Goal: Task Accomplishment & Management: Complete application form

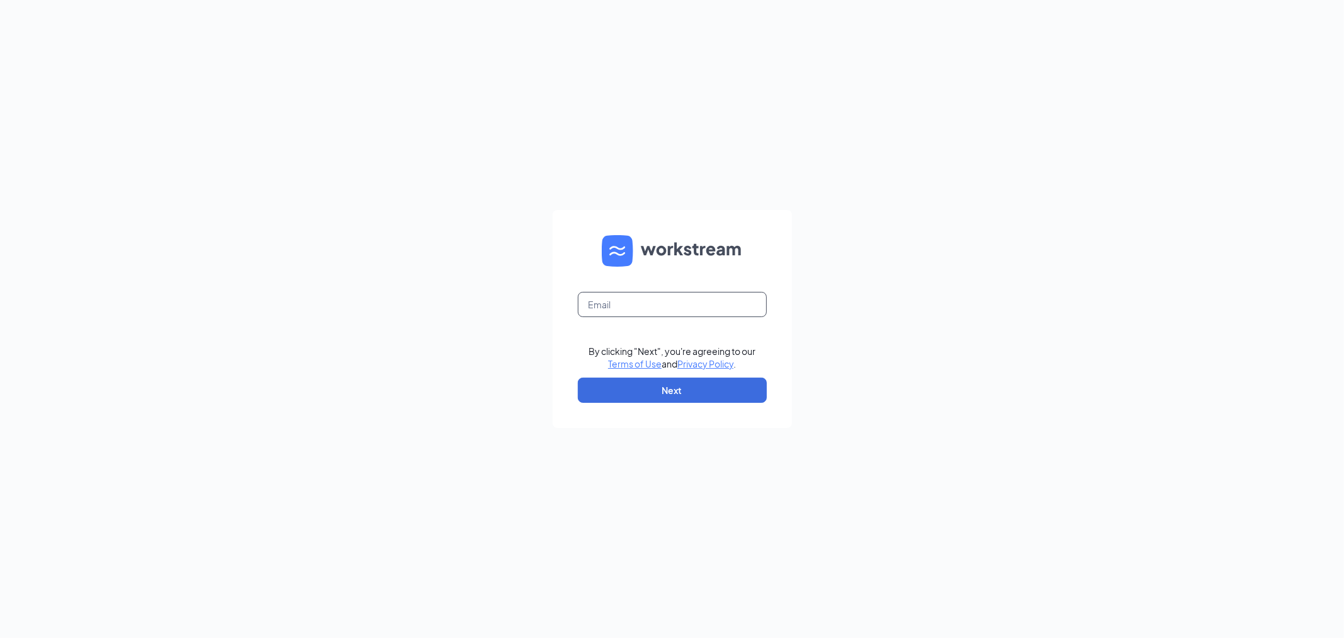
click at [672, 298] on input "text" at bounding box center [672, 304] width 189 height 25
type input "aliza@bluescoops.net"
click at [641, 374] on form "aliza@bluescoops.net By clicking "Next", you're agreeing to our Terms of Use an…" at bounding box center [672, 319] width 239 height 218
click at [650, 389] on button "Next" at bounding box center [672, 389] width 189 height 25
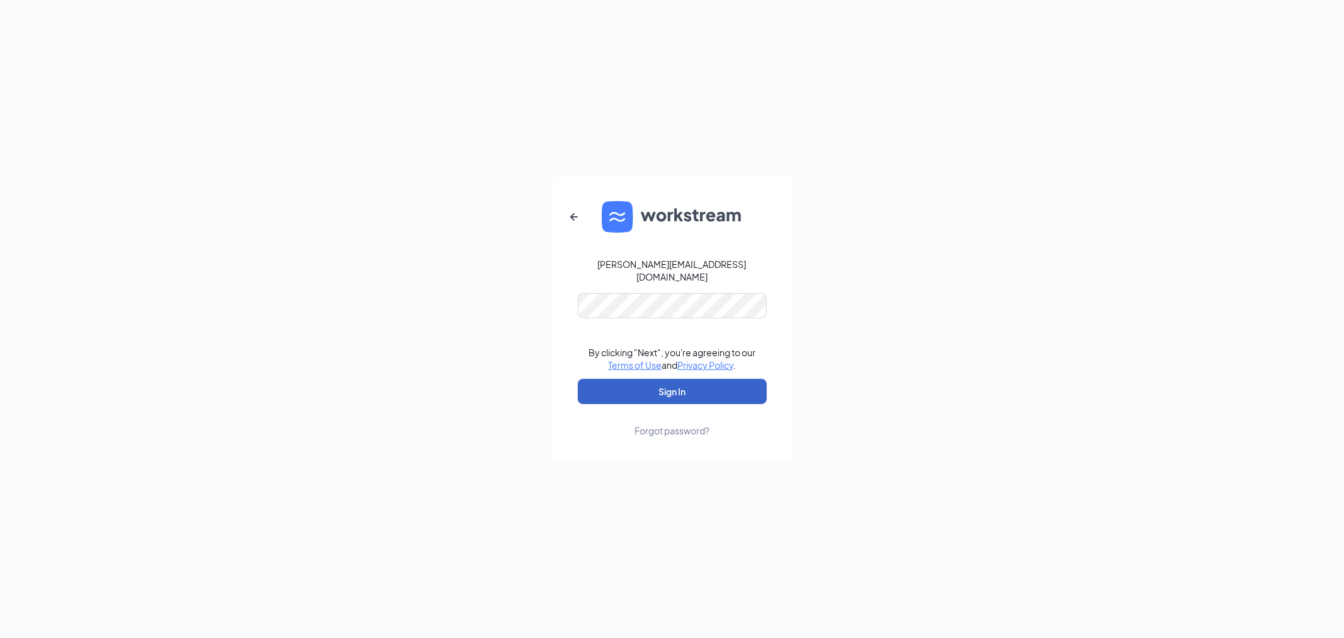
click at [690, 379] on button "Sign In" at bounding box center [672, 391] width 189 height 25
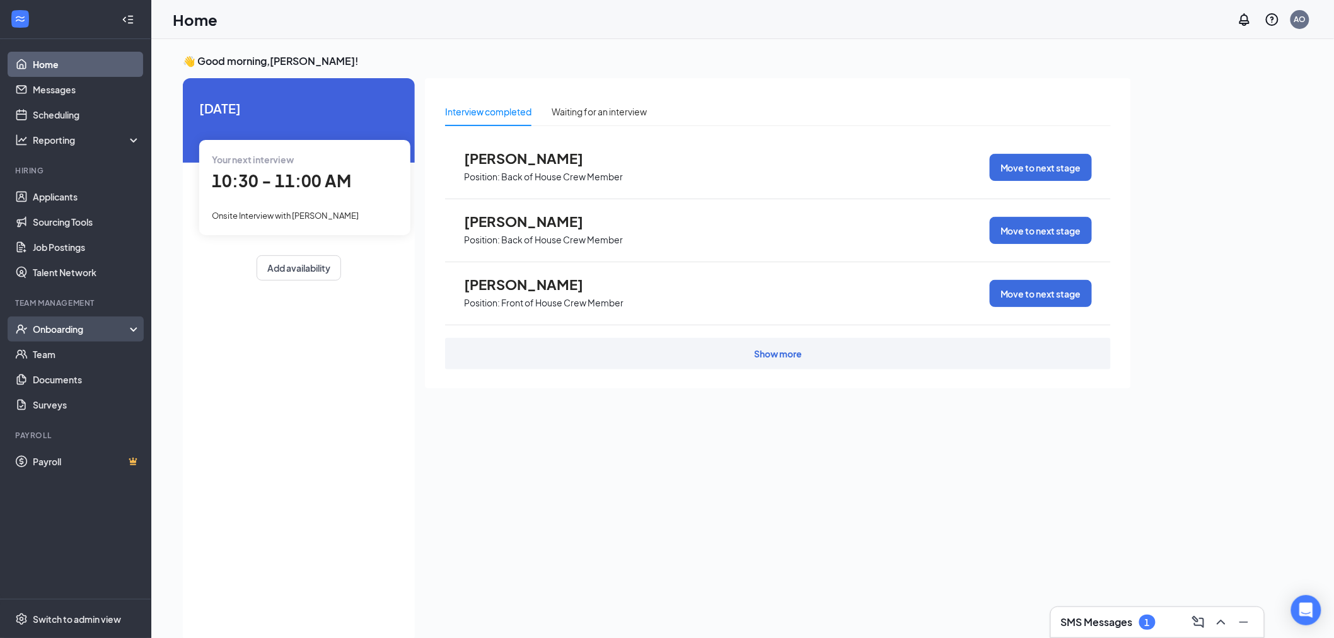
click at [71, 326] on div "Onboarding" at bounding box center [81, 329] width 97 height 13
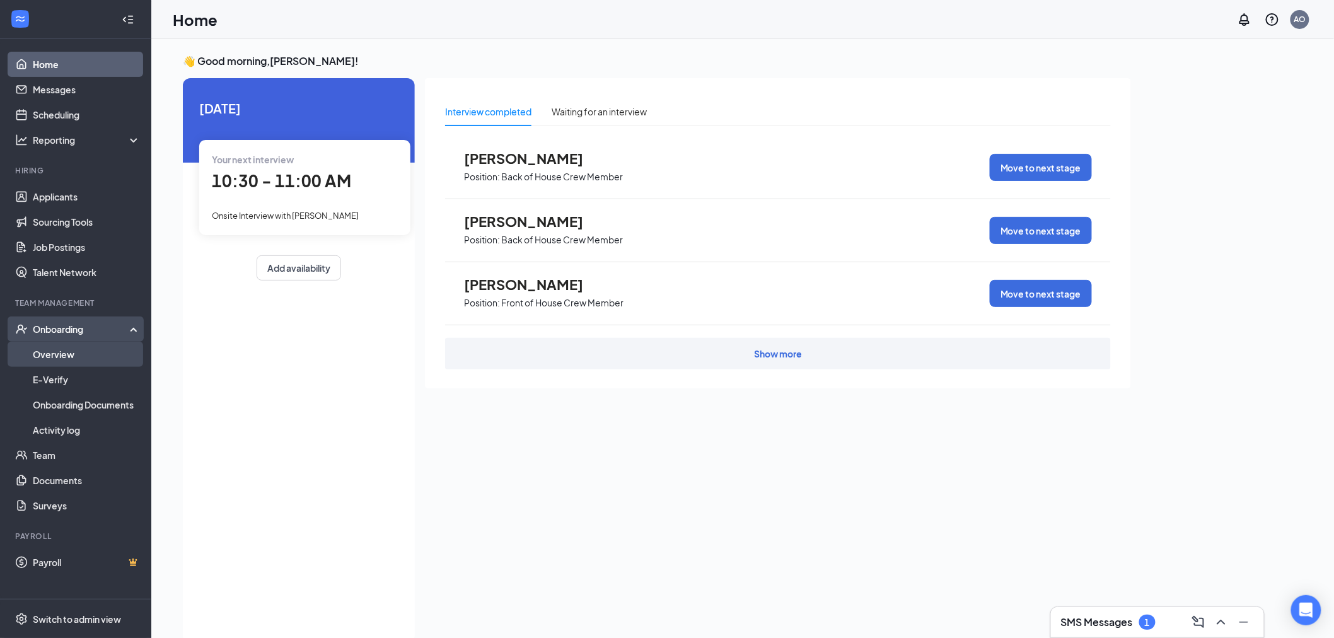
click at [73, 352] on link "Overview" at bounding box center [87, 354] width 108 height 25
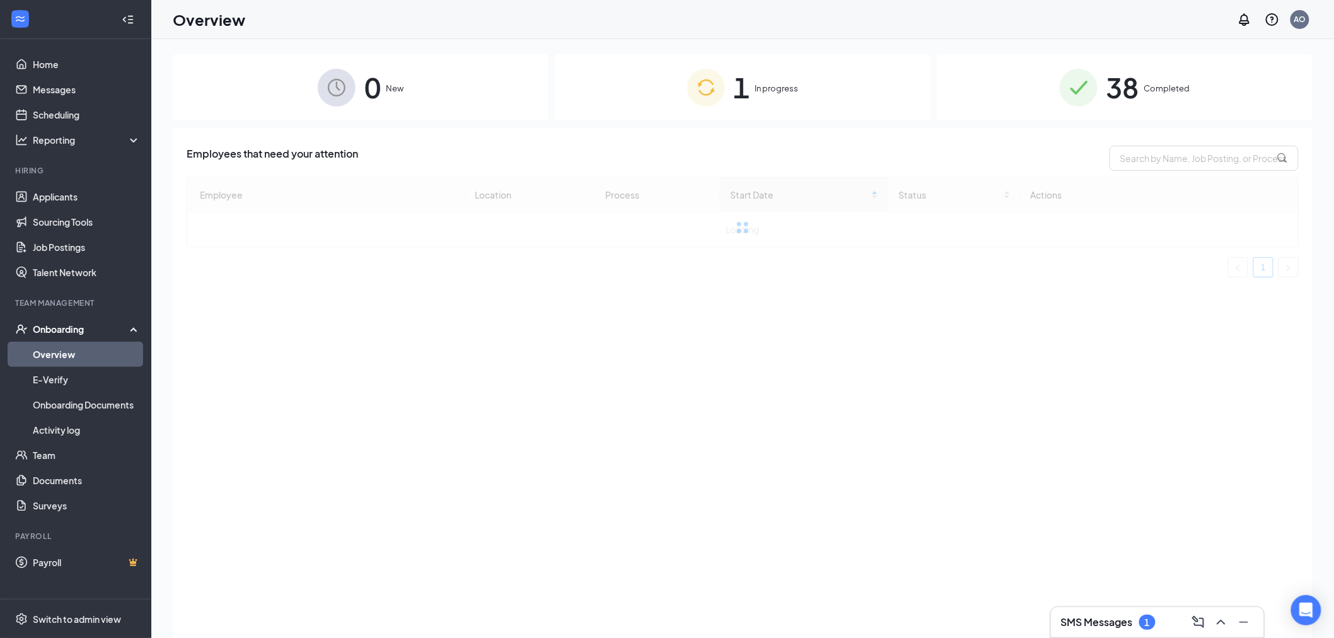
click at [1044, 85] on div "38 Completed" at bounding box center [1124, 87] width 376 height 66
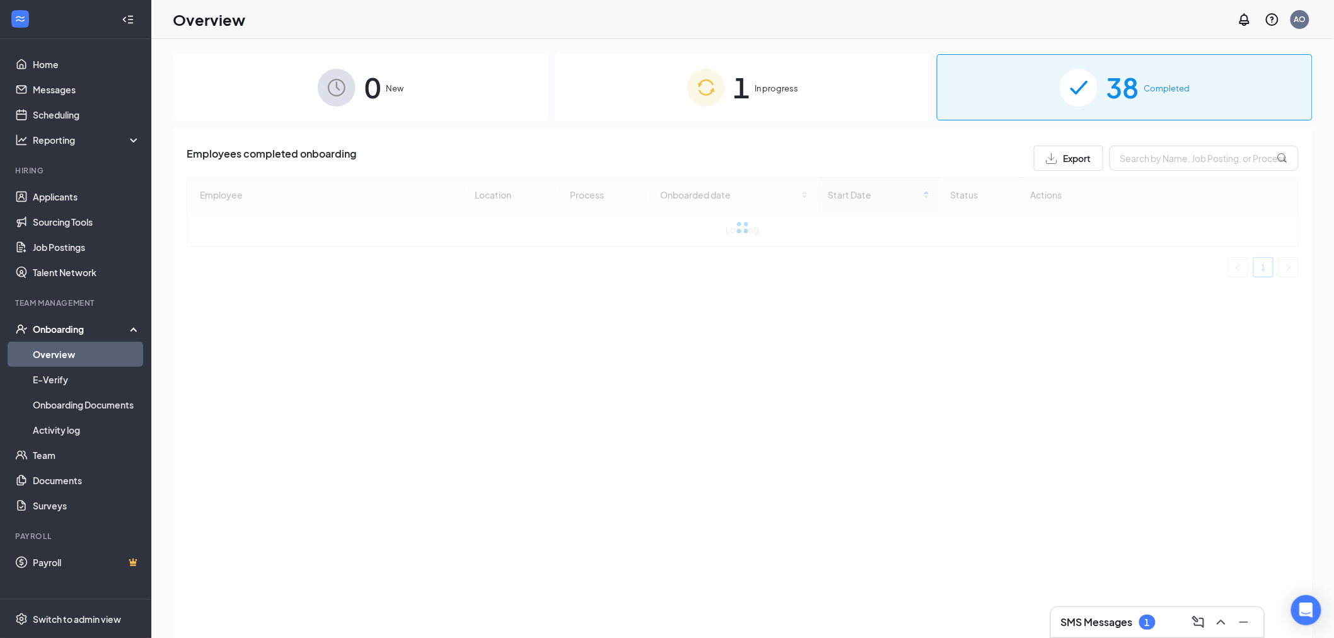
click at [865, 93] on div "1 In progress" at bounding box center [743, 87] width 376 height 66
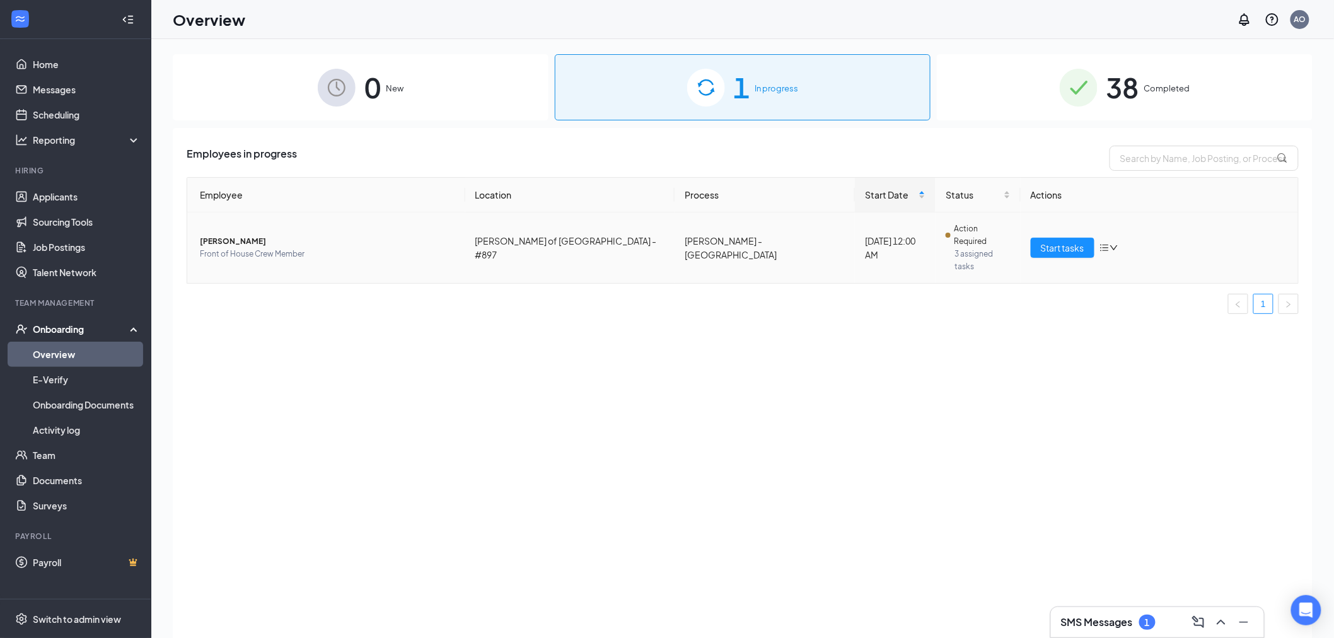
click at [427, 235] on span "[PERSON_NAME]" at bounding box center [327, 241] width 255 height 13
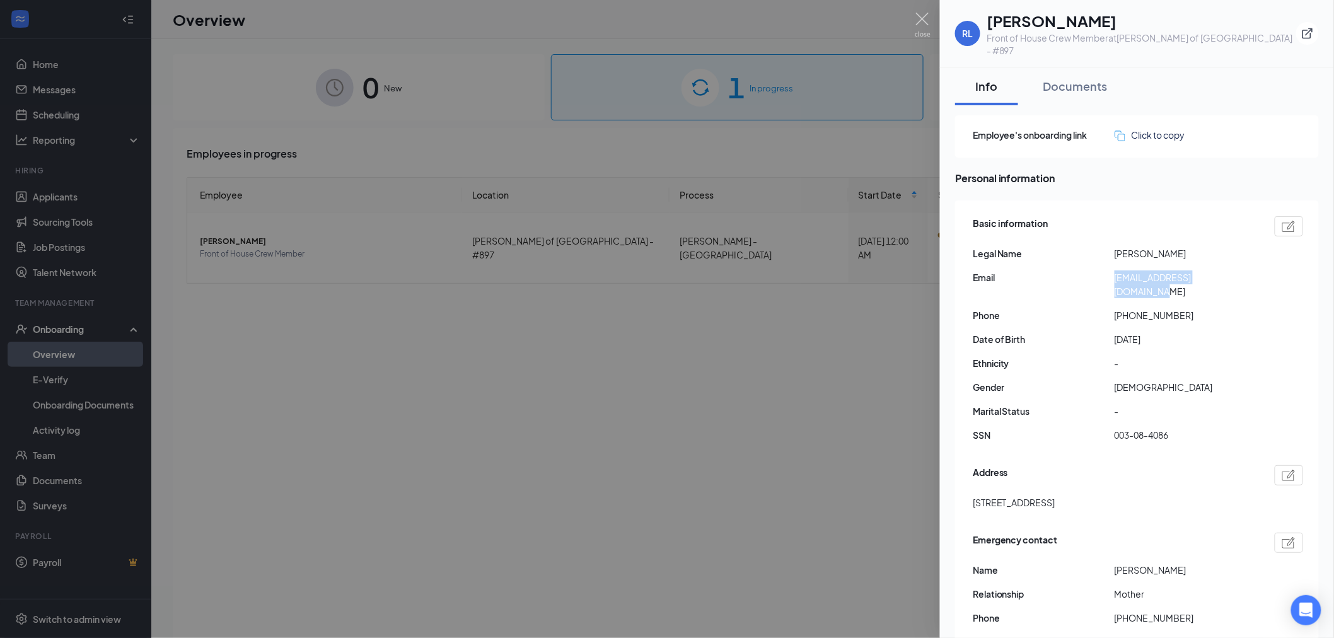
drag, startPoint x: 1115, startPoint y: 266, endPoint x: 1245, endPoint y: 267, distance: 129.8
click at [1245, 270] on span "[EMAIL_ADDRESS][DOMAIN_NAME]" at bounding box center [1185, 284] width 142 height 28
copy span "[EMAIL_ADDRESS][DOMAIN_NAME]"
drag, startPoint x: 1124, startPoint y: 285, endPoint x: 1180, endPoint y: 288, distance: 55.5
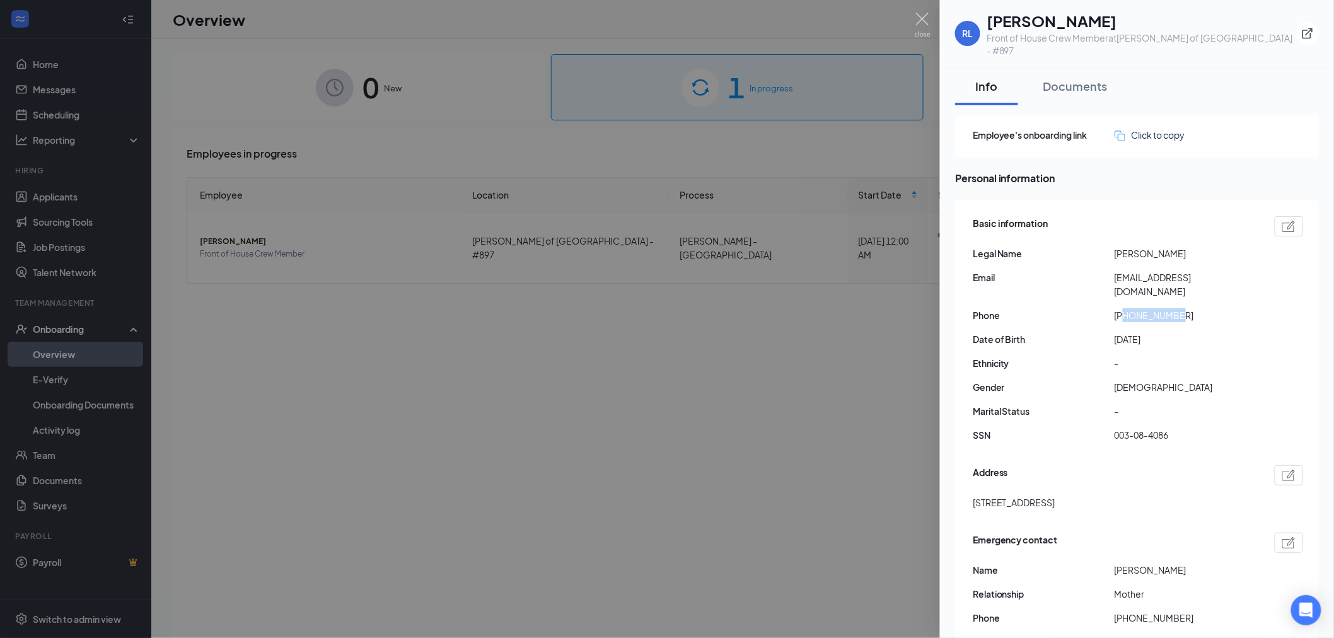
click at [1180, 308] on span "[PHONE_NUMBER]" at bounding box center [1185, 315] width 142 height 14
copy span "6034030051"
click at [828, 435] on div at bounding box center [667, 319] width 1334 height 638
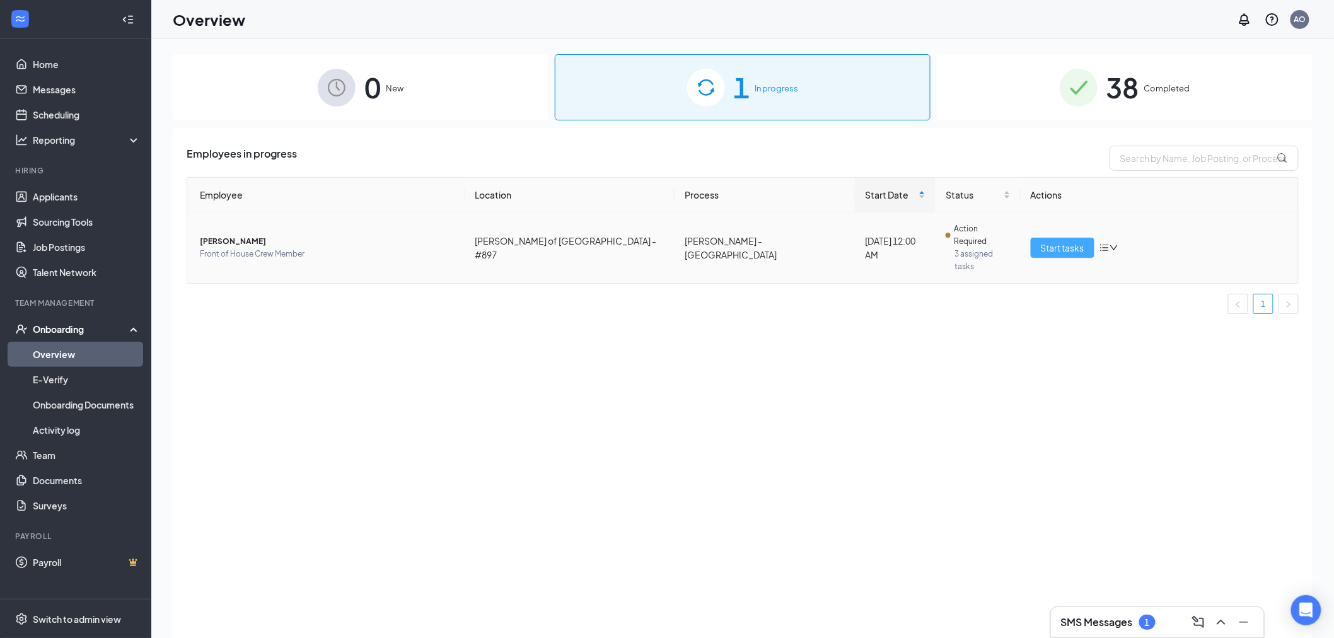
click at [1051, 241] on span "Start tasks" at bounding box center [1061, 248] width 43 height 14
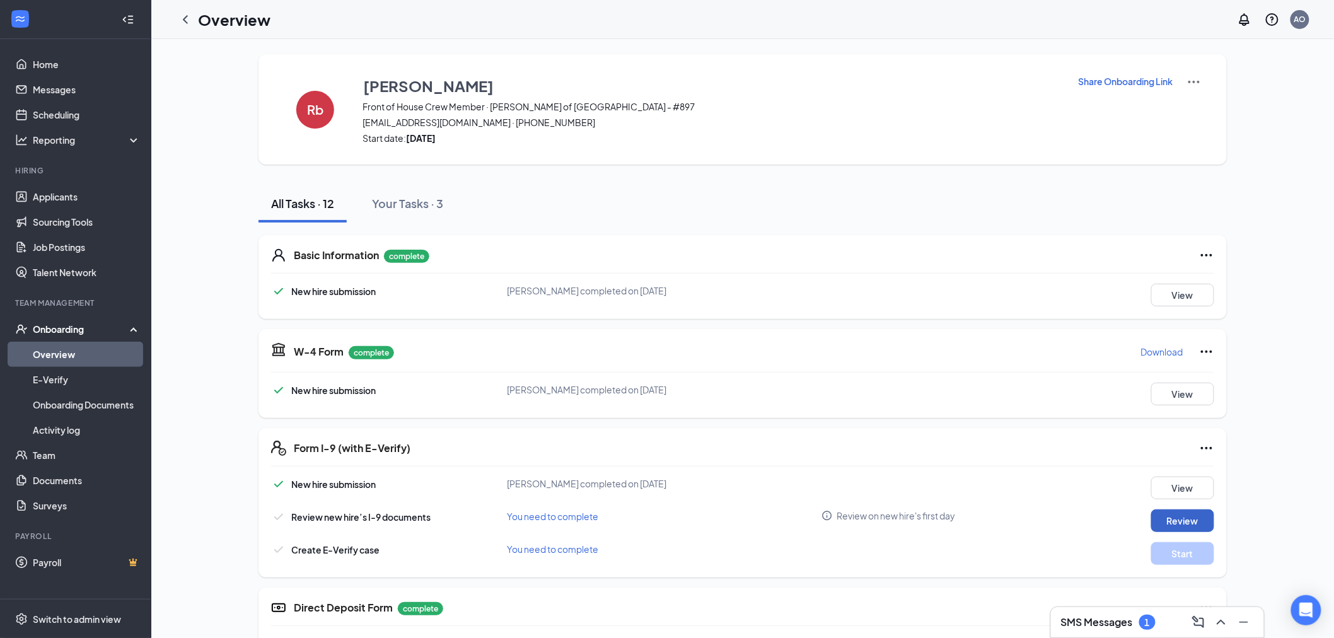
click at [1175, 521] on button "Review" at bounding box center [1182, 520] width 63 height 23
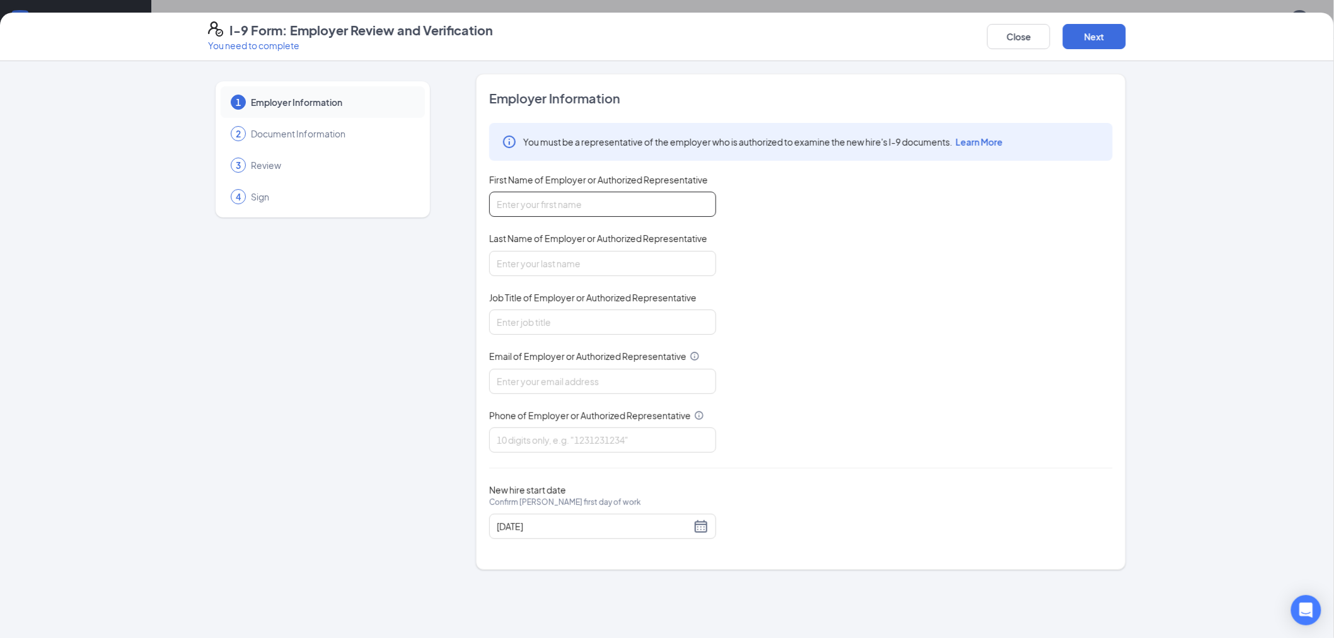
click at [629, 198] on input "First Name of Employer or Authorized Representative" at bounding box center [602, 204] width 227 height 25
click at [500, 199] on input "oliviha" at bounding box center [602, 204] width 227 height 25
click at [543, 205] on input "Oliviha" at bounding box center [602, 204] width 227 height 25
type input "Oliviyha"
click at [539, 266] on input "Last Name of Employer or Authorized Representative" at bounding box center [602, 263] width 227 height 25
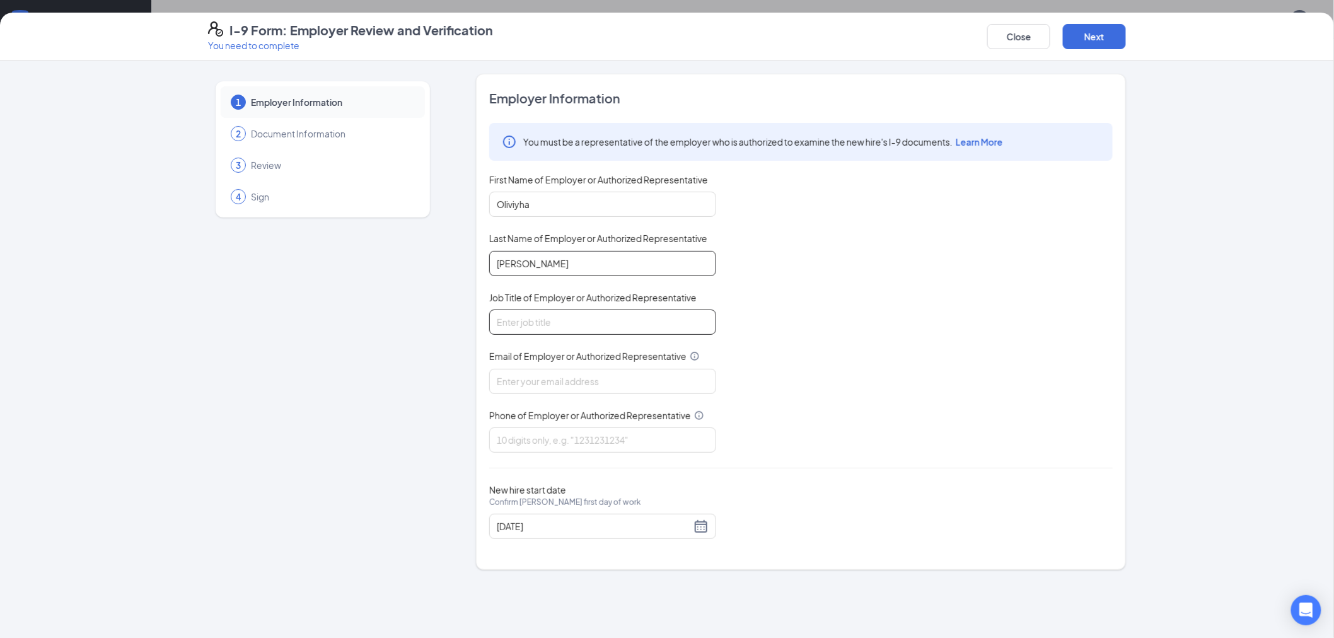
type input "[PERSON_NAME]"
click at [534, 325] on input "Job Title of Employer or Authorized Representative" at bounding box center [602, 321] width 227 height 25
click at [540, 325] on input "Assistant general" at bounding box center [602, 321] width 227 height 25
click at [578, 324] on input "Assistant General" at bounding box center [602, 321] width 227 height 25
type input "Assistant General Manager"
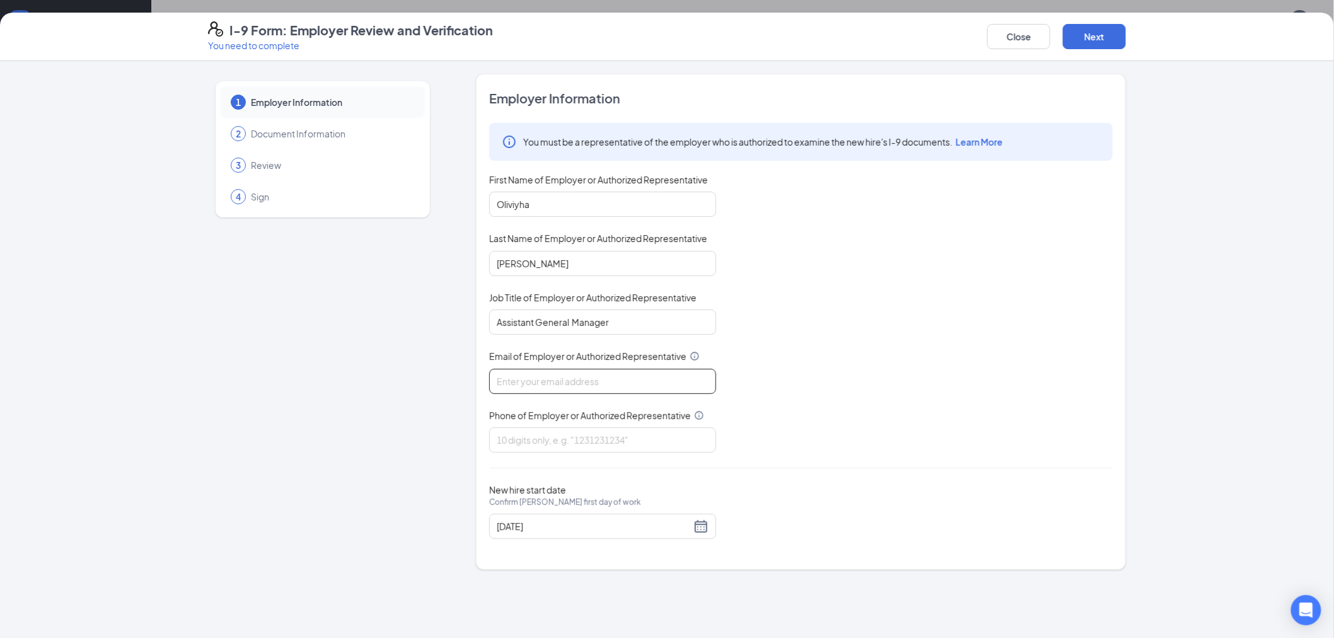
click at [544, 393] on div "You must be a representative of the employer who is authorized to examine the n…" at bounding box center [800, 288] width 623 height 330
click at [543, 384] on input "Email of Employer or Authorized Representative" at bounding box center [602, 381] width 227 height 25
type input "[EMAIL_ADDRESS][DOMAIN_NAME]"
click at [555, 440] on input "Phone of Employer or Authorized Representative" at bounding box center [602, 439] width 227 height 25
type input "9412058939"
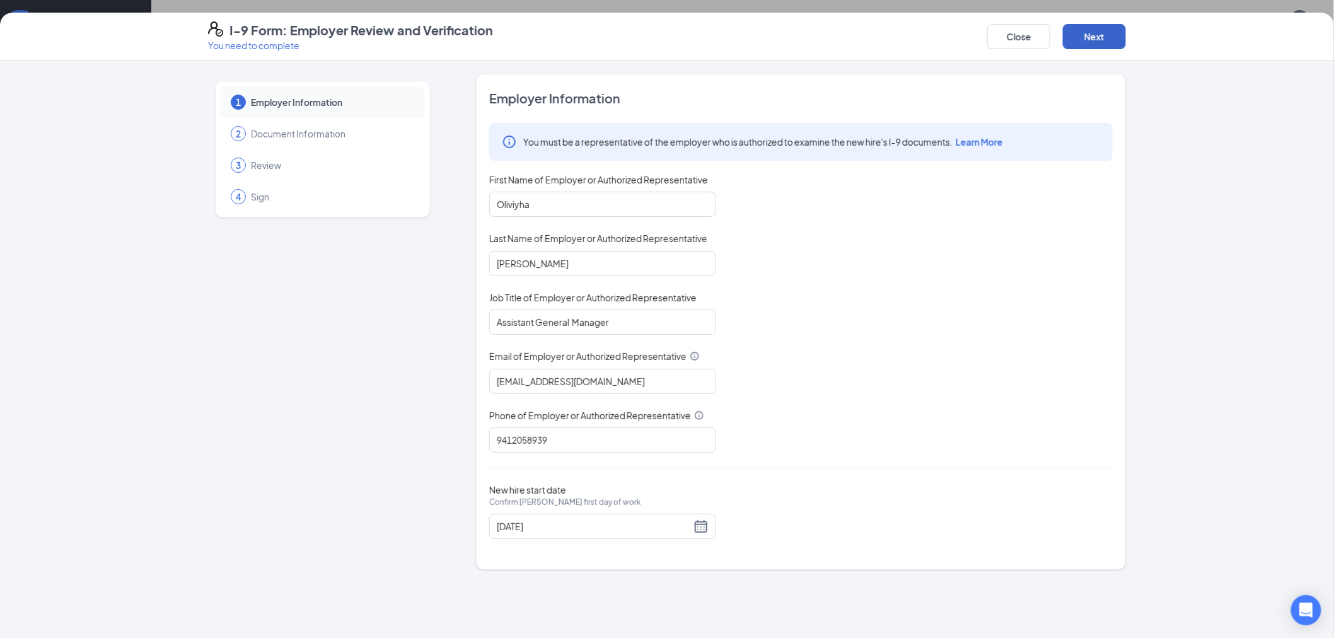
click at [1109, 33] on button "Next" at bounding box center [1094, 36] width 63 height 25
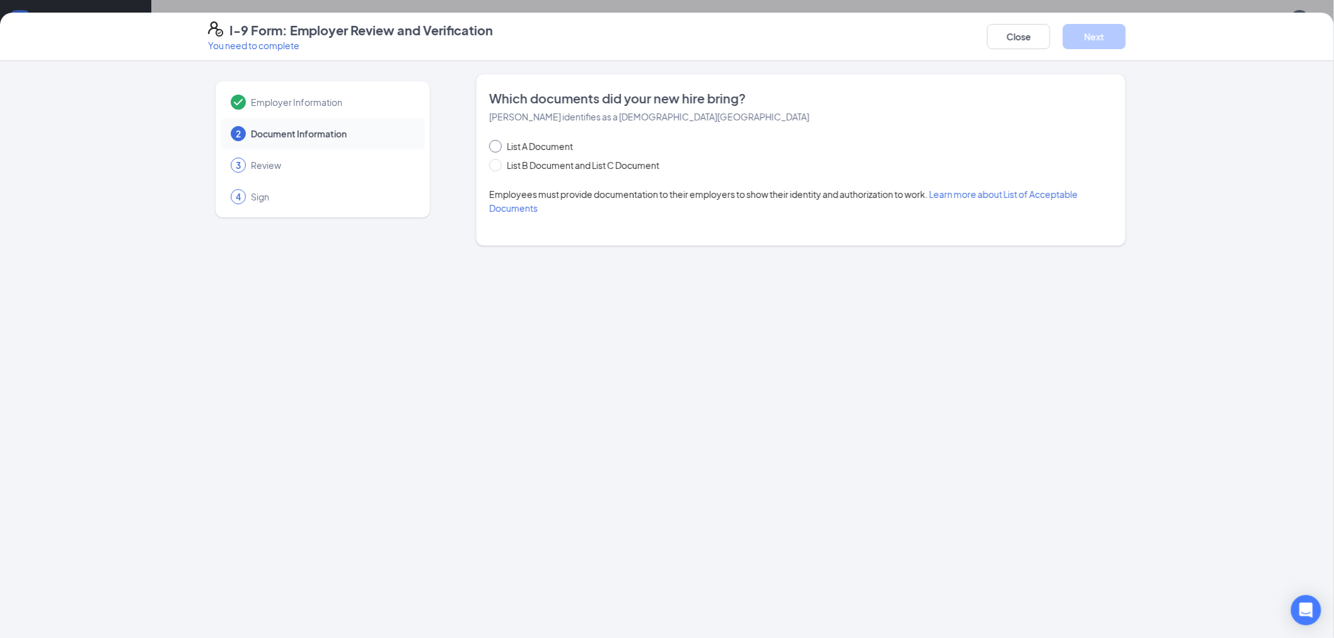
click at [490, 143] on input "List A Document" at bounding box center [493, 144] width 9 height 9
radio input "true"
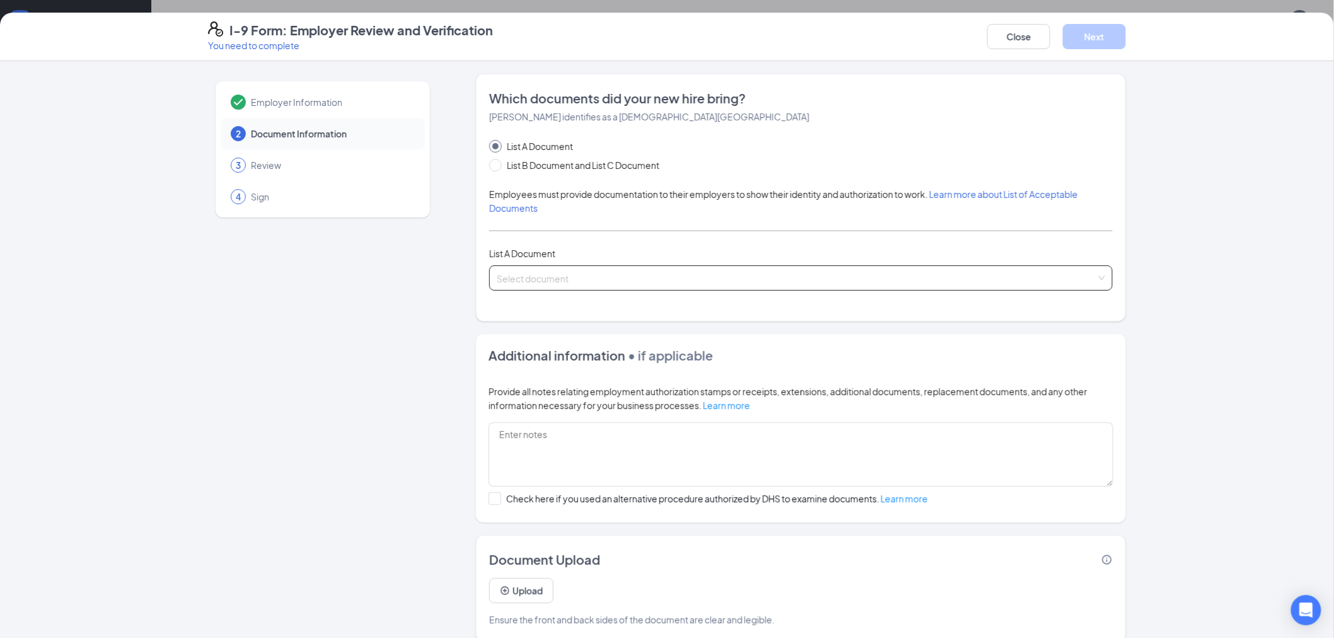
click at [557, 289] on span at bounding box center [796, 278] width 599 height 24
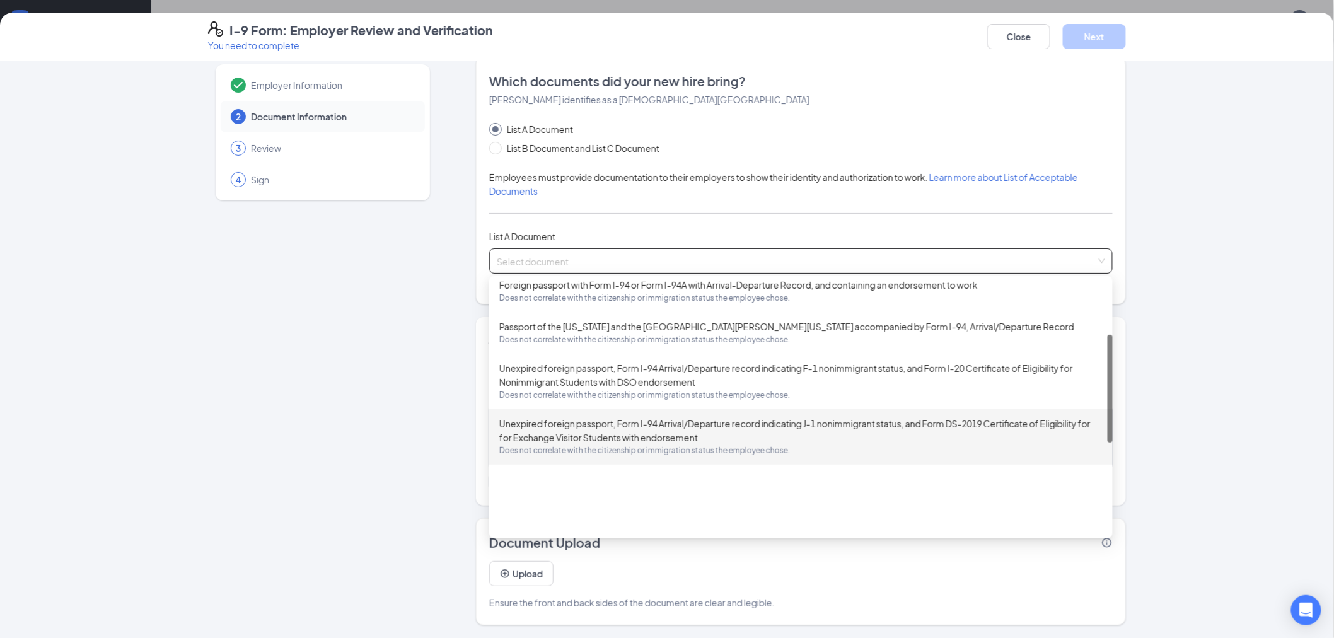
scroll to position [124, 0]
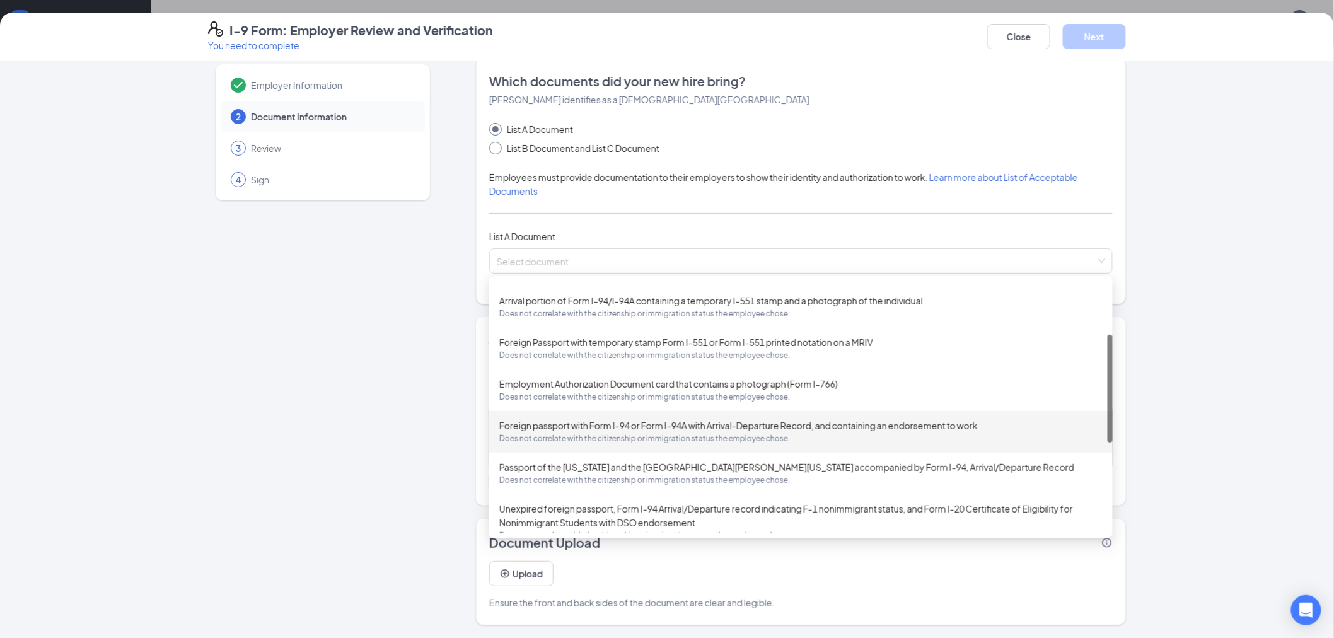
click at [489, 153] on span at bounding box center [495, 148] width 13 height 13
click at [489, 151] on input "List B Document and List C Document" at bounding box center [493, 146] width 9 height 9
radio input "true"
radio input "false"
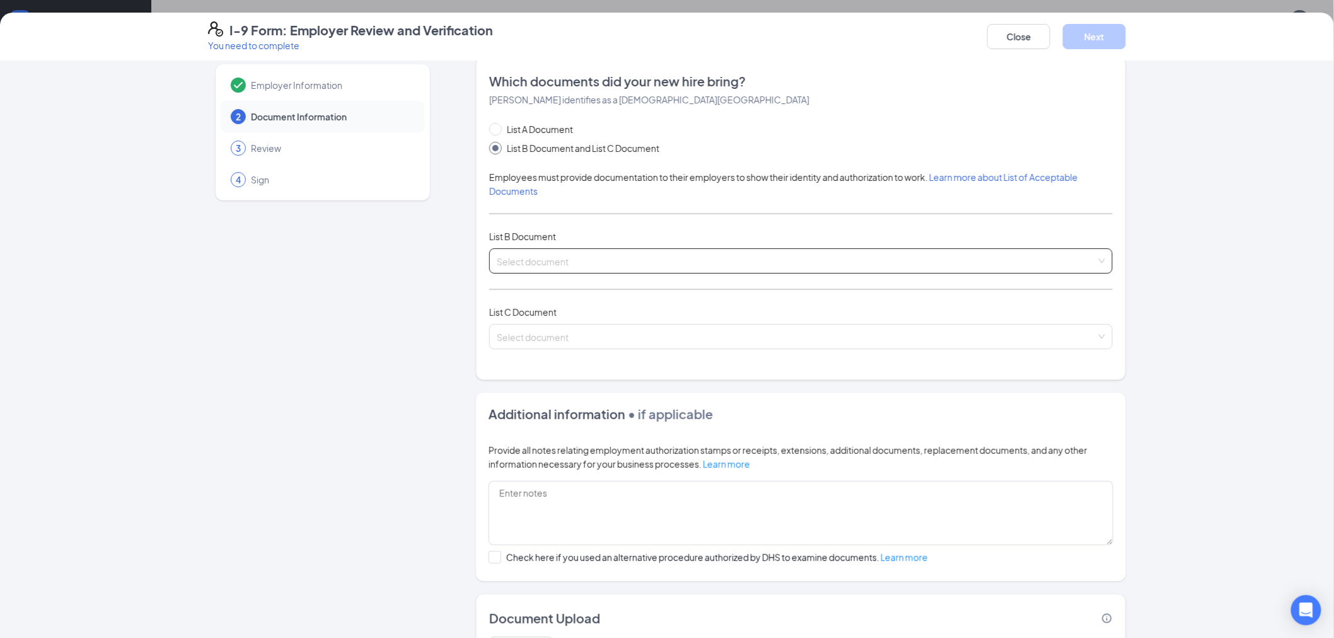
click at [550, 263] on input "search" at bounding box center [796, 258] width 599 height 19
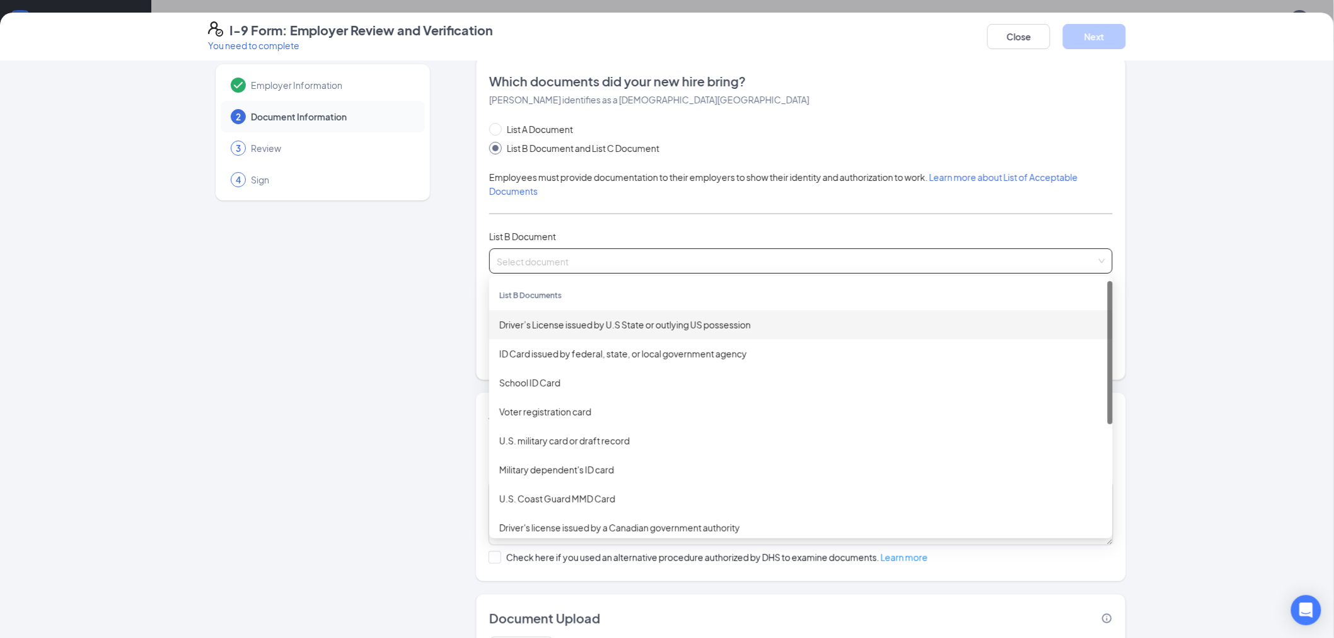
click at [552, 328] on div "Driver’s License issued by U.S State or outlying US possession" at bounding box center [800, 325] width 603 height 14
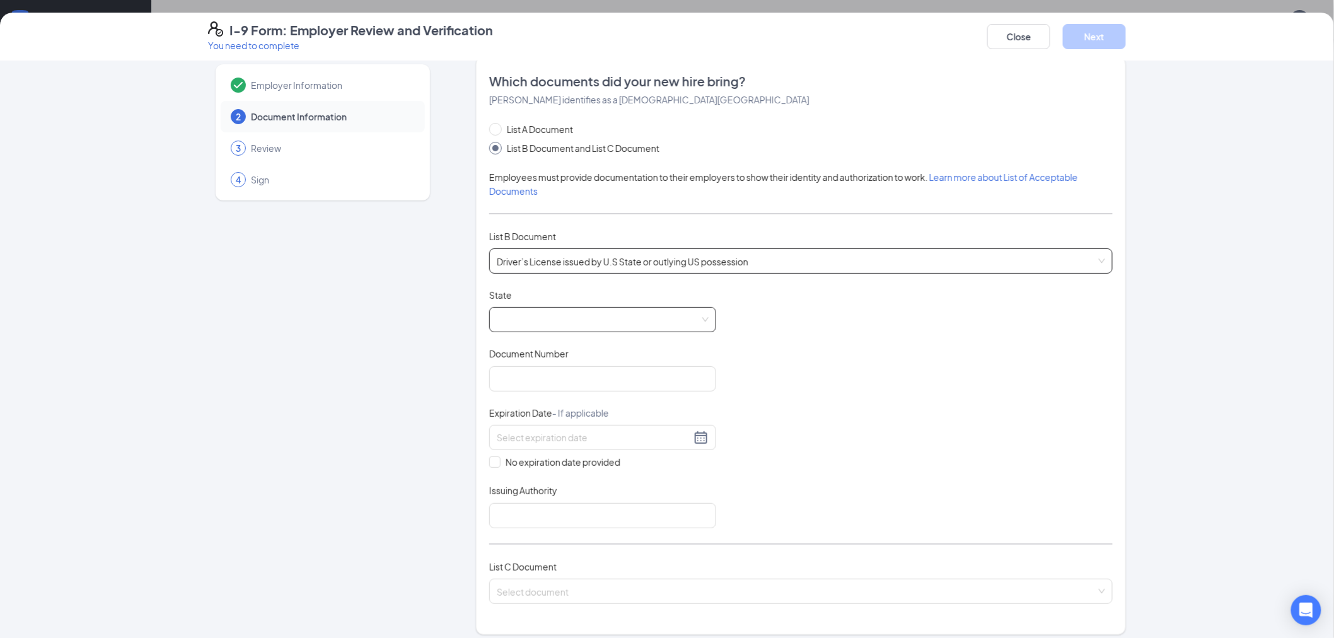
click at [512, 311] on span at bounding box center [603, 320] width 212 height 24
click at [548, 431] on div "[US_STATE]" at bounding box center [602, 434] width 207 height 14
click at [525, 371] on input "Document Number" at bounding box center [602, 378] width 227 height 25
type input "b627476015000"
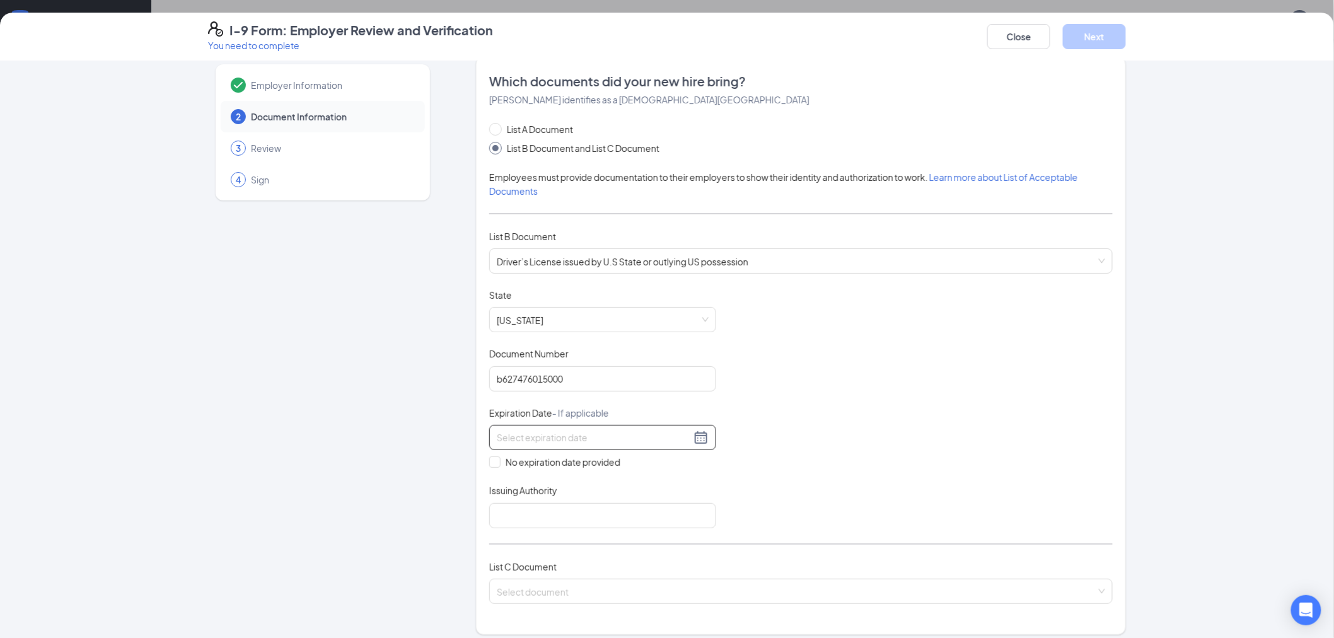
click at [694, 445] on div at bounding box center [602, 437] width 227 height 25
type input "[DATE]"
click at [855, 483] on div "Document Title Driver’s License issued by U.S State or outlying US possession S…" at bounding box center [800, 408] width 623 height 239
click at [685, 441] on div at bounding box center [603, 437] width 212 height 15
type input "[DATE]"
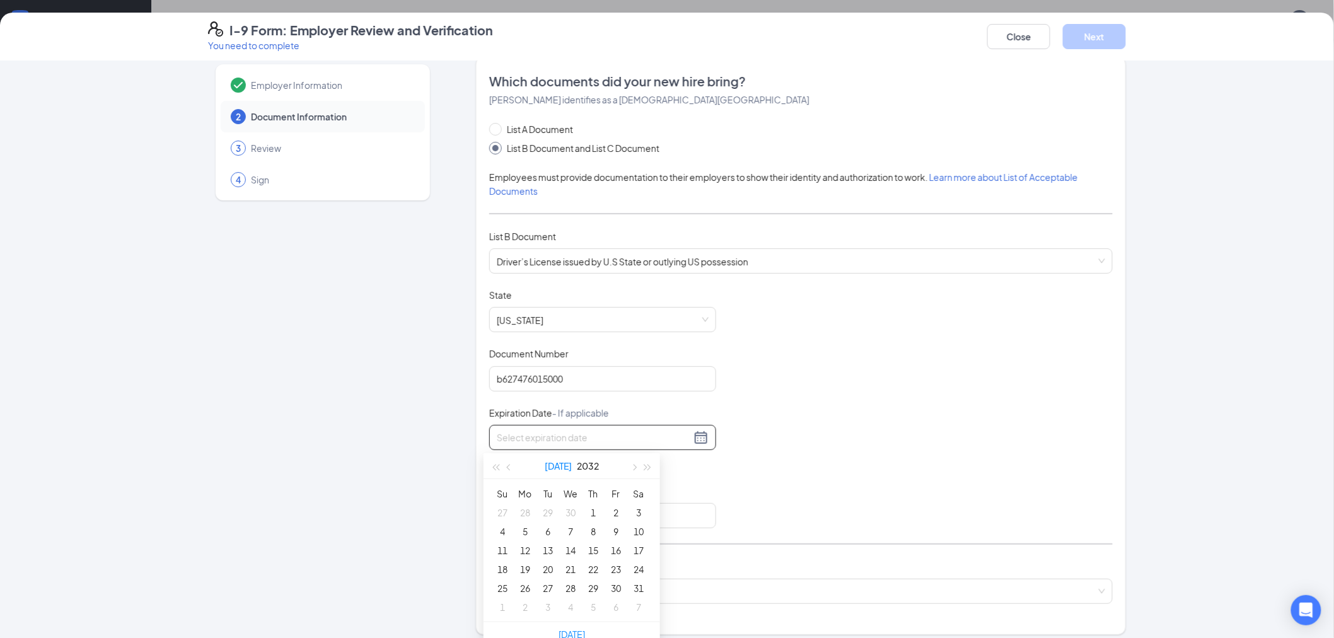
click at [556, 464] on button "[DATE]" at bounding box center [558, 465] width 27 height 25
type input "[DATE]"
click at [614, 439] on input at bounding box center [594, 437] width 194 height 14
click at [613, 440] on input at bounding box center [594, 437] width 194 height 14
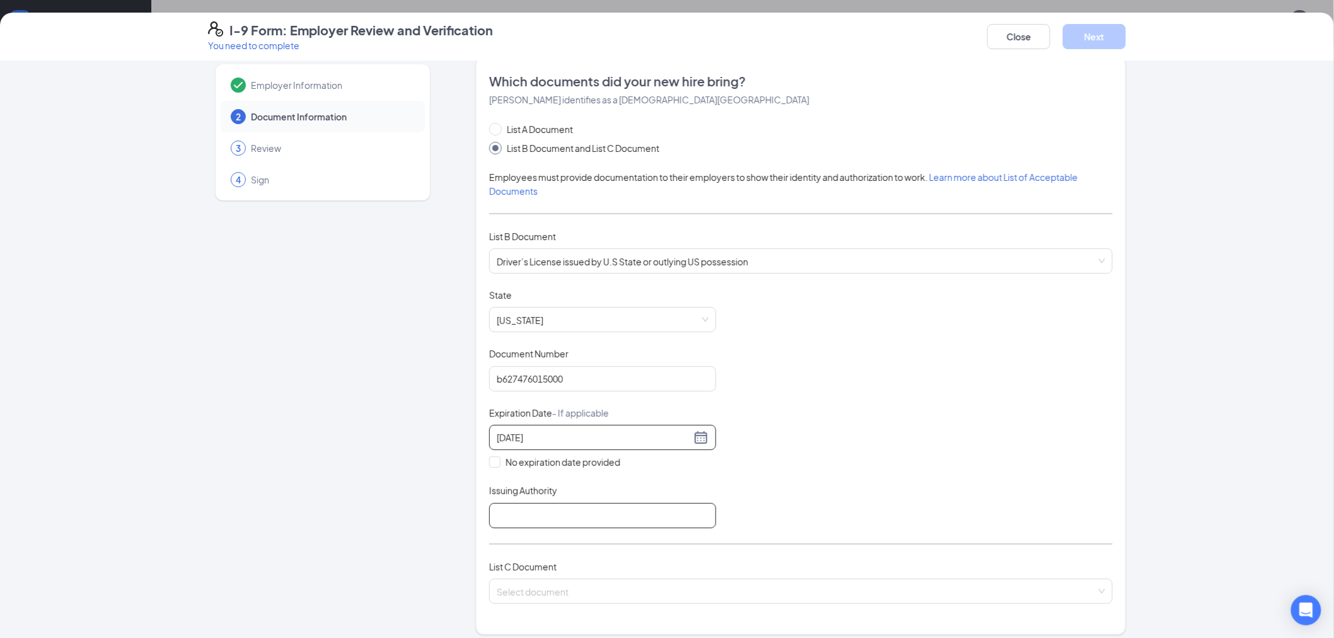
type input "[DATE]"
click at [514, 523] on input "Issuing Authority" at bounding box center [602, 515] width 227 height 25
type input "FL"
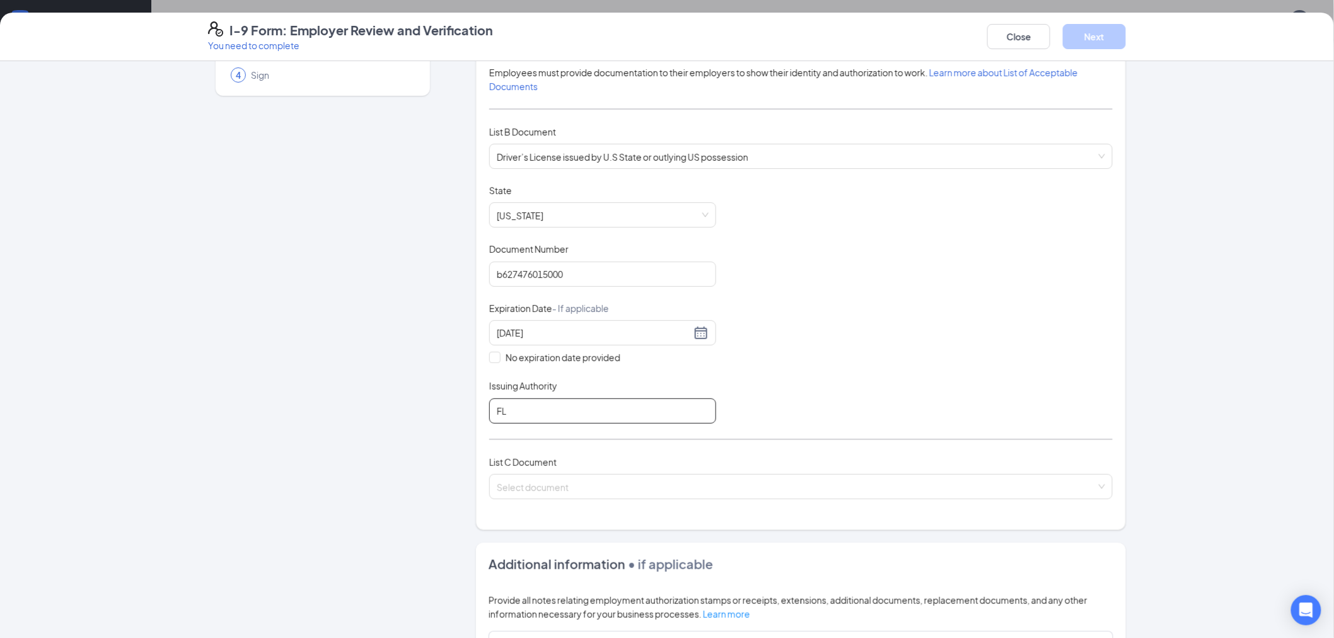
scroll to position [297, 0]
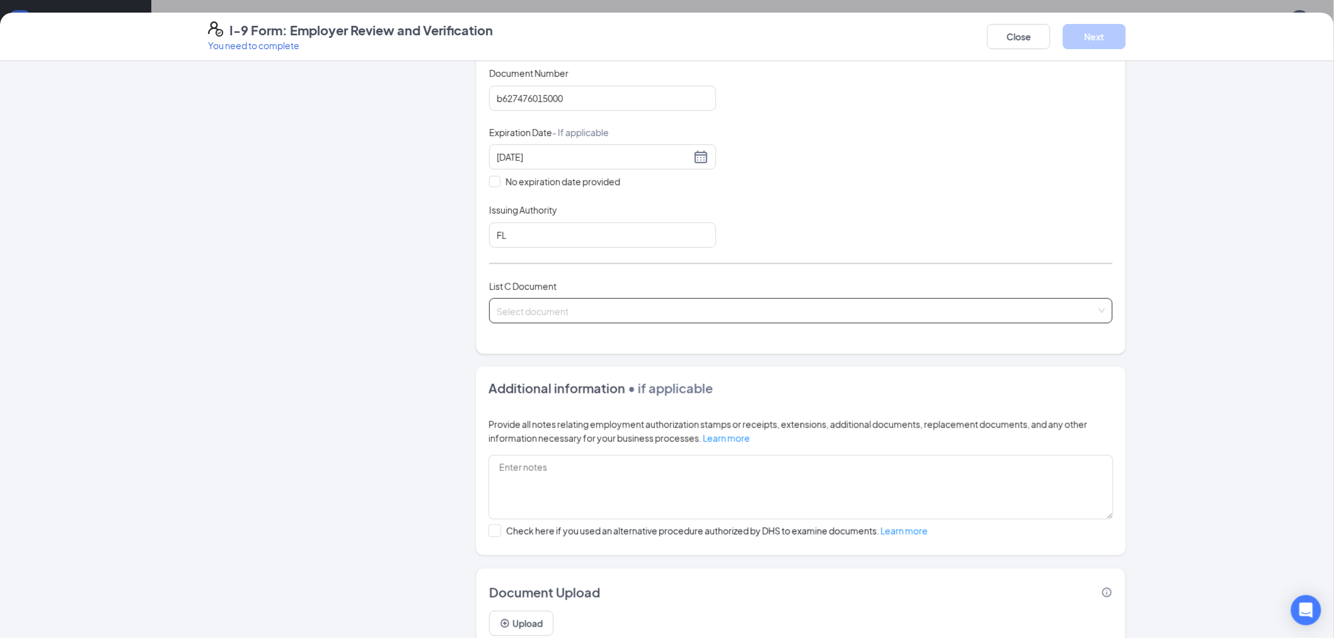
click at [545, 309] on input "search" at bounding box center [796, 308] width 599 height 19
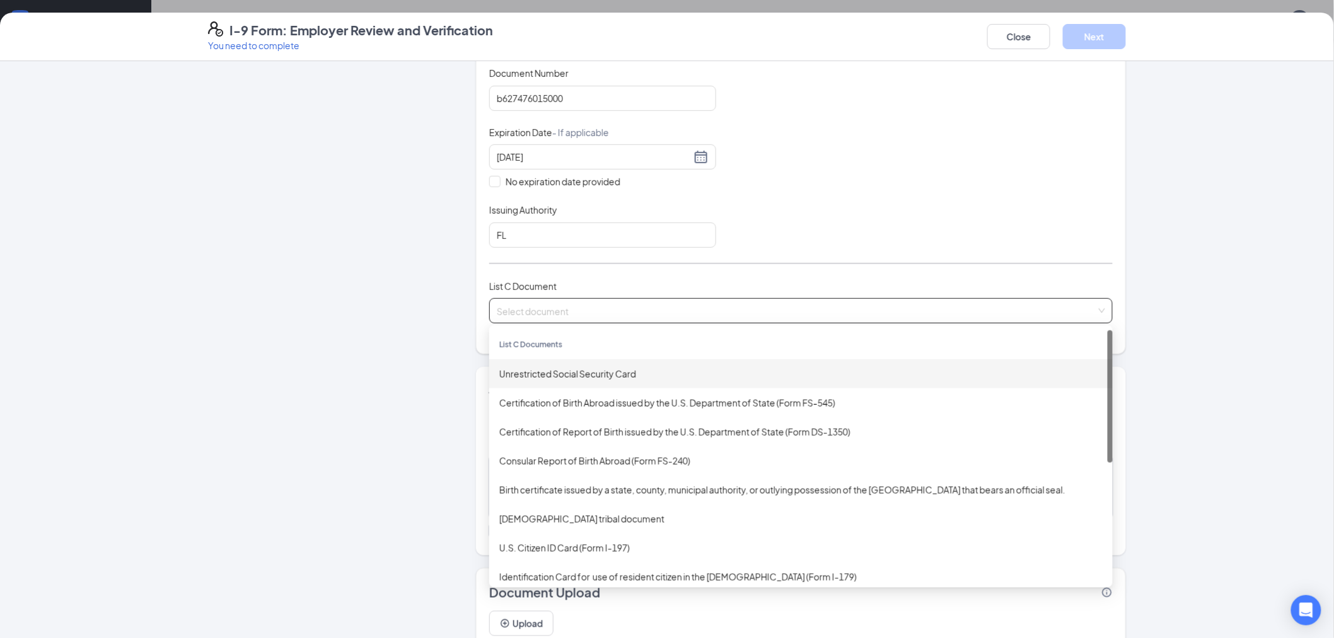
click at [556, 371] on div "Unrestricted Social Security Card" at bounding box center [800, 374] width 603 height 14
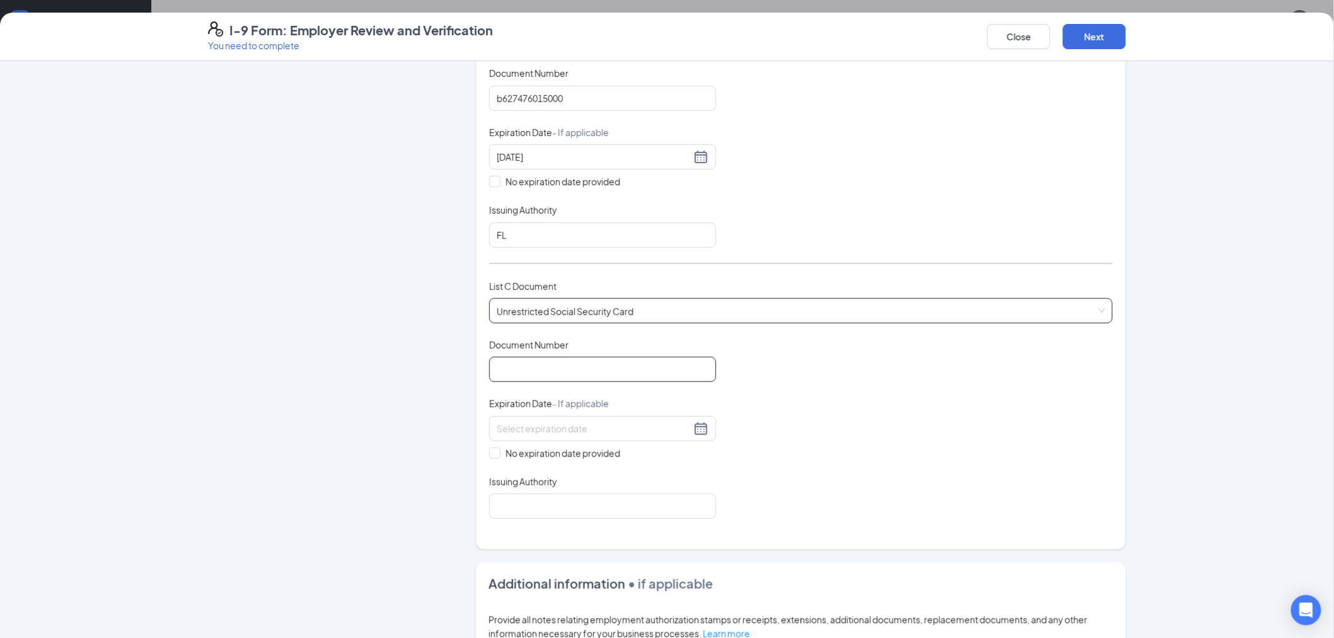
click at [536, 368] on input "Document Number" at bounding box center [602, 369] width 227 height 25
type input "003084086"
click at [521, 429] on input at bounding box center [594, 429] width 194 height 14
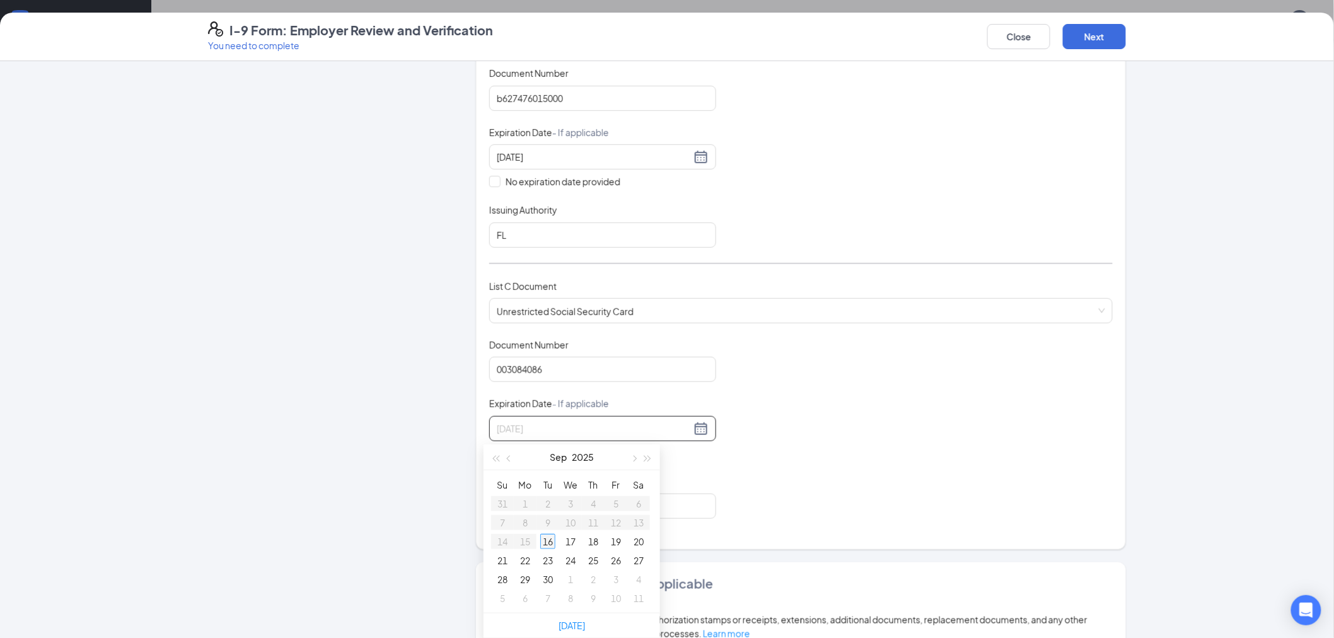
type input "[DATE]"
click at [550, 542] on div "16" at bounding box center [547, 541] width 15 height 15
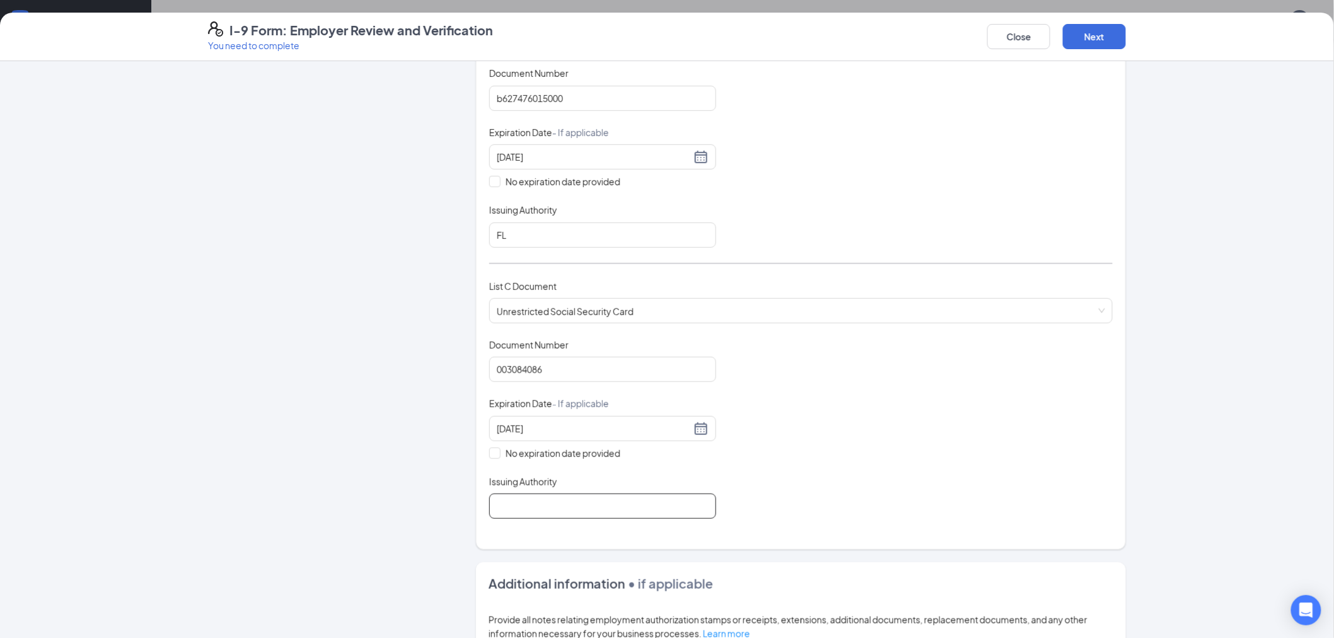
click at [497, 503] on input "Issuing Authority" at bounding box center [602, 505] width 227 height 25
type input "Social security Admin"
click at [489, 451] on input "No expiration date provided" at bounding box center [493, 451] width 9 height 9
checkbox input "true"
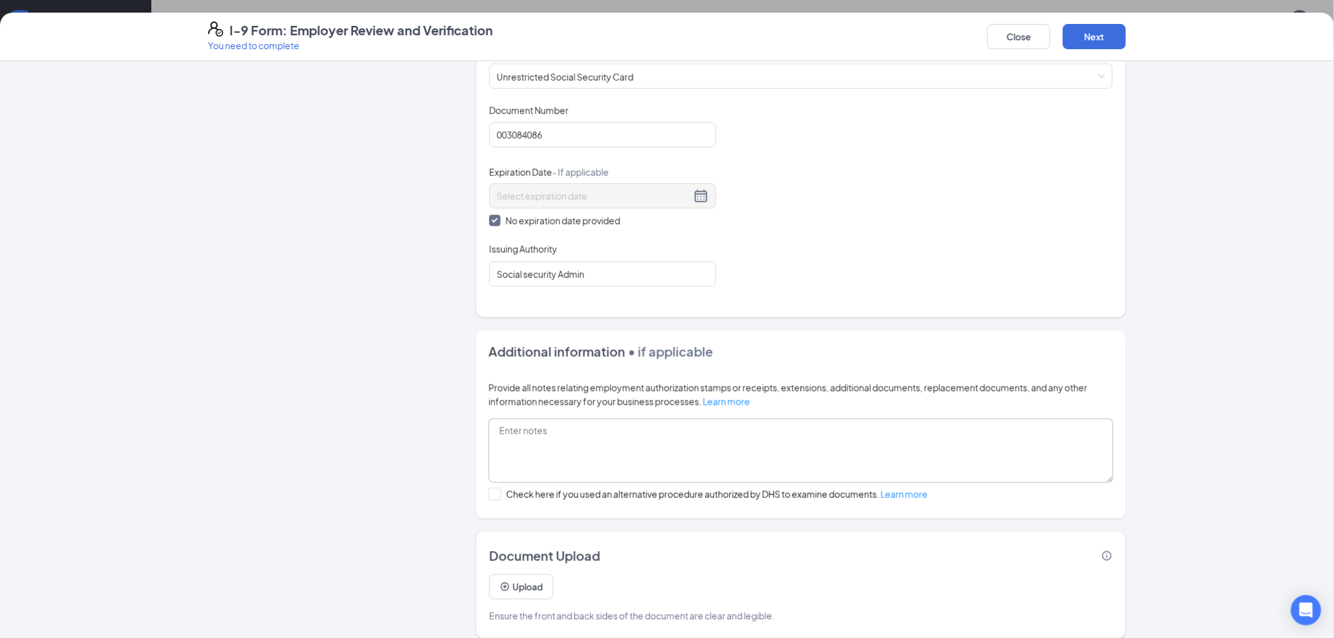
scroll to position [545, 0]
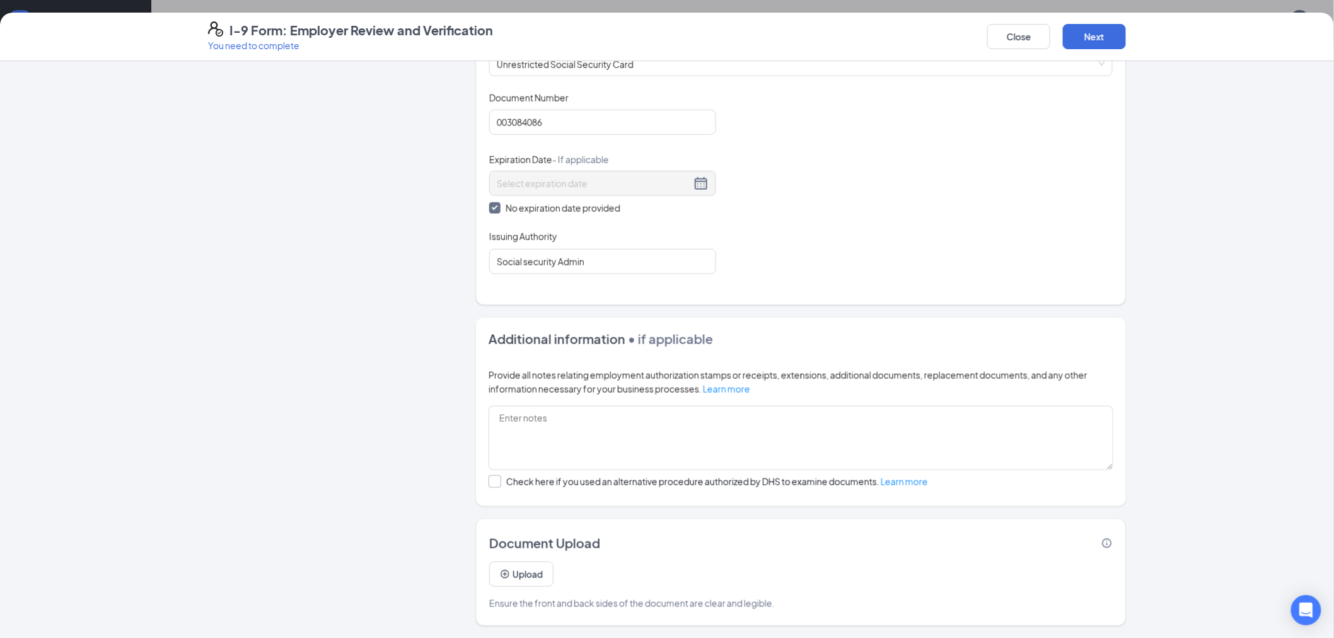
click at [490, 476] on input "Check here if you used an alternative procedure authorized by DHS to examine do…" at bounding box center [492, 479] width 9 height 9
checkbox input "true"
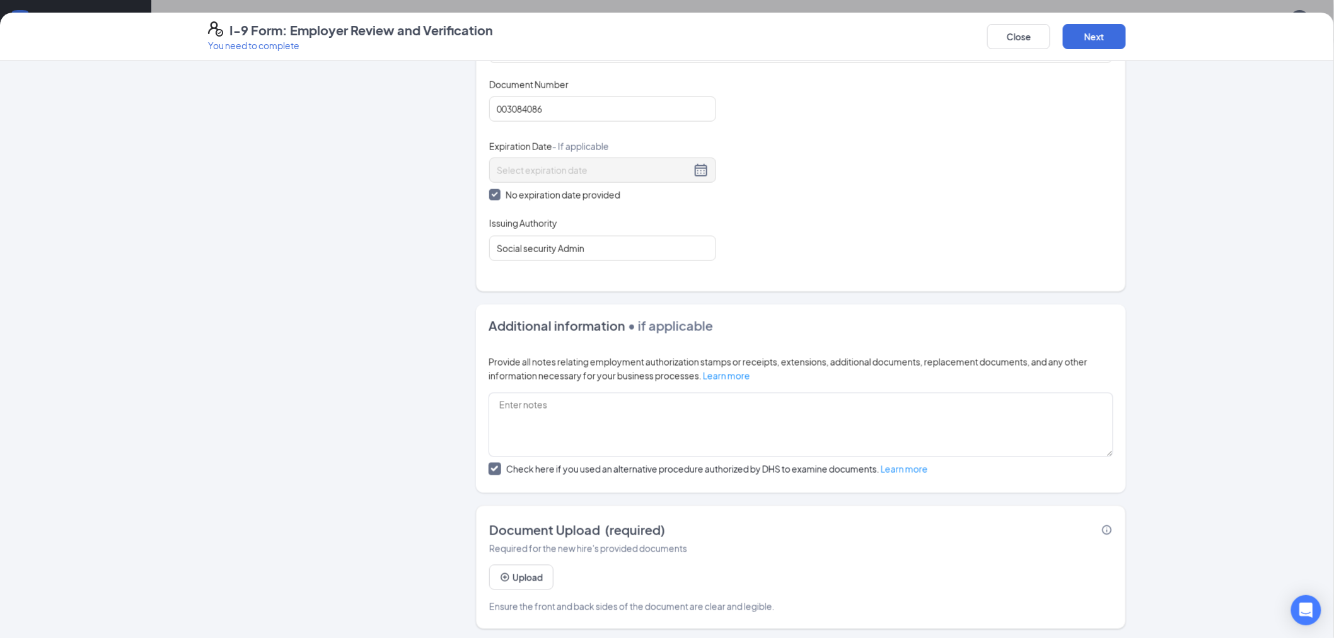
scroll to position [562, 0]
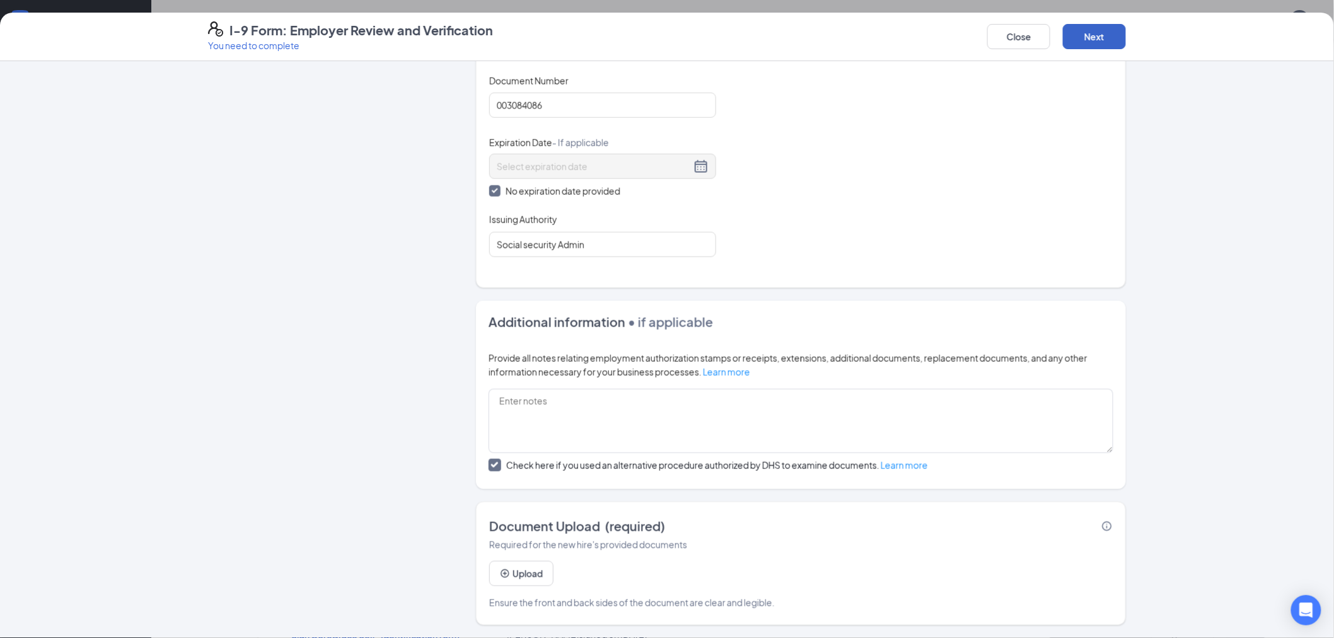
click at [1112, 30] on button "Next" at bounding box center [1094, 36] width 63 height 25
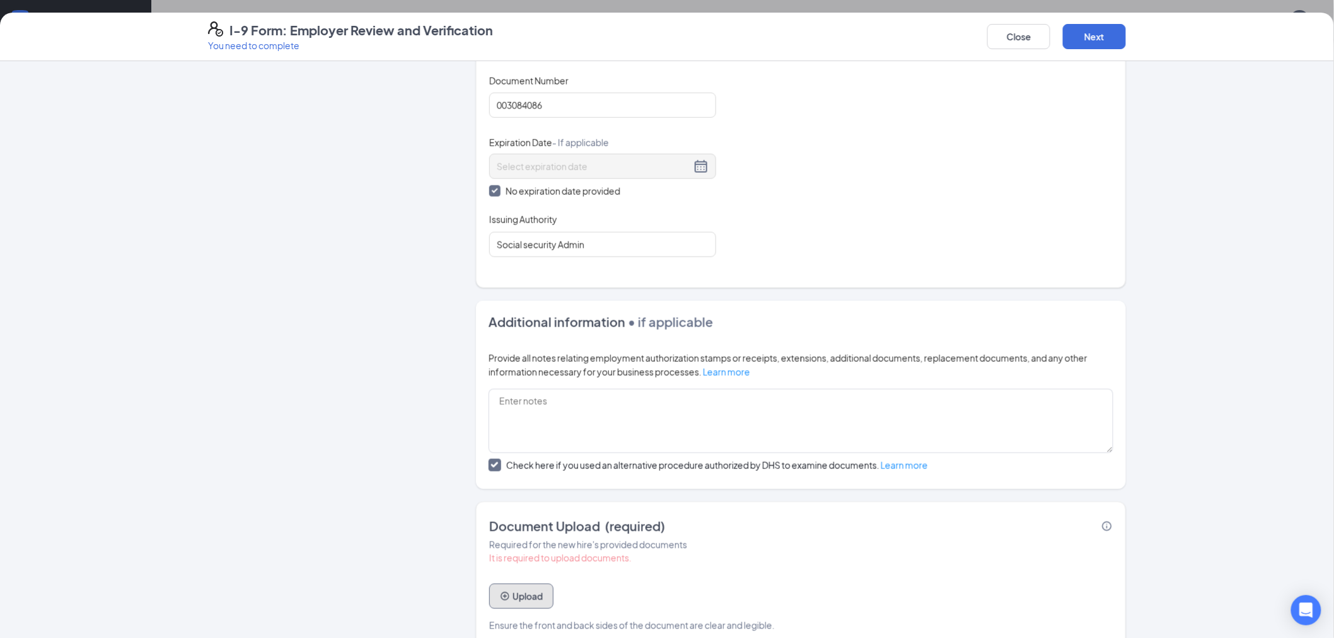
click at [500, 597] on icon "PlusCircle" at bounding box center [505, 596] width 10 height 10
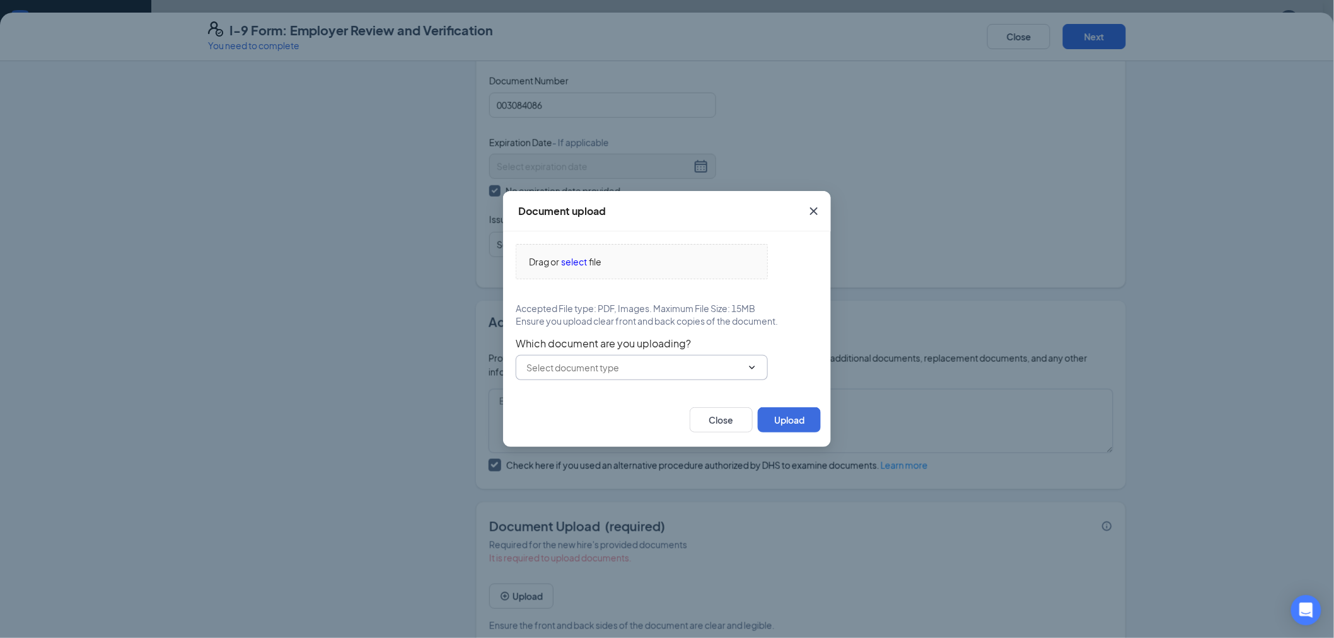
click at [643, 367] on input "text" at bounding box center [634, 367] width 216 height 14
click at [580, 347] on span "Which document are you uploading?" at bounding box center [667, 343] width 303 height 13
click at [570, 256] on span "select" at bounding box center [574, 262] width 26 height 14
click at [730, 418] on button "Close" at bounding box center [720, 419] width 63 height 25
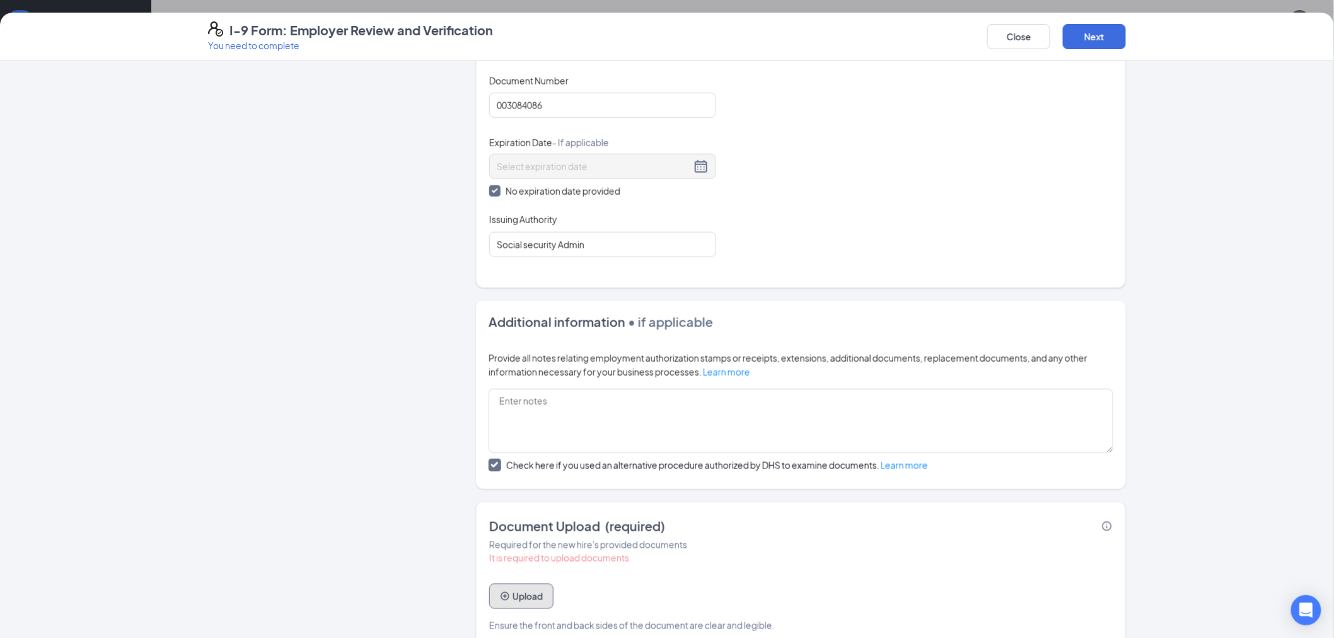
scroll to position [584, 0]
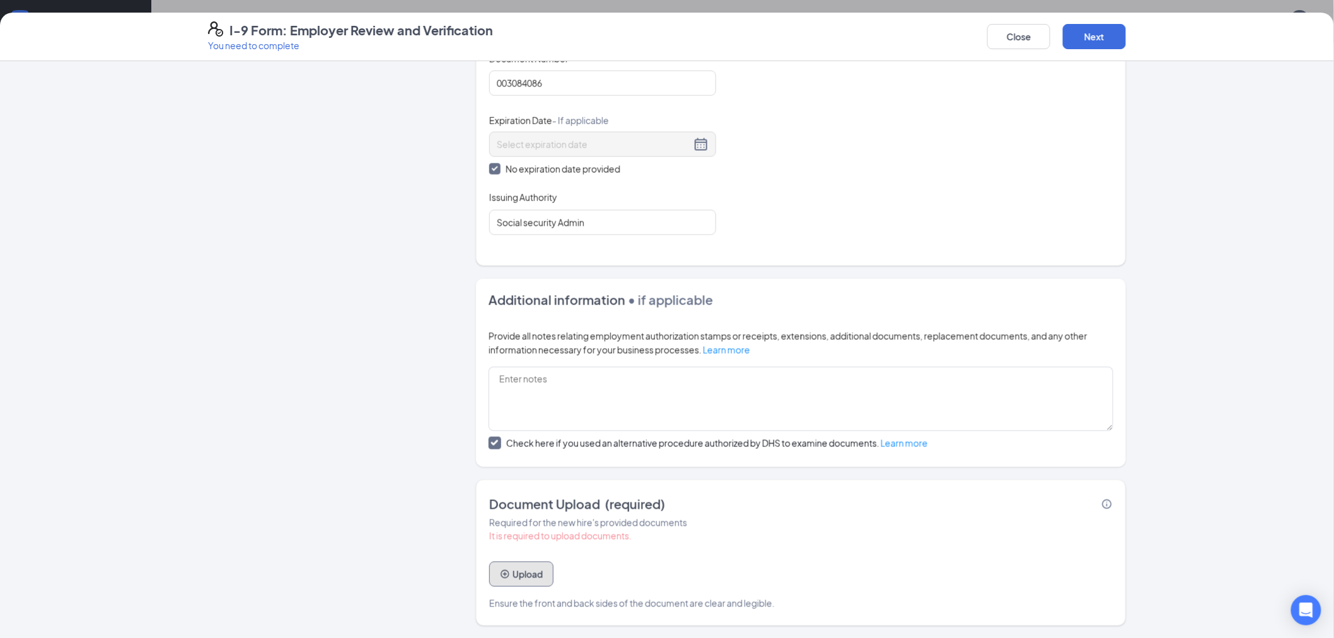
click at [533, 568] on button "Upload" at bounding box center [521, 574] width 64 height 25
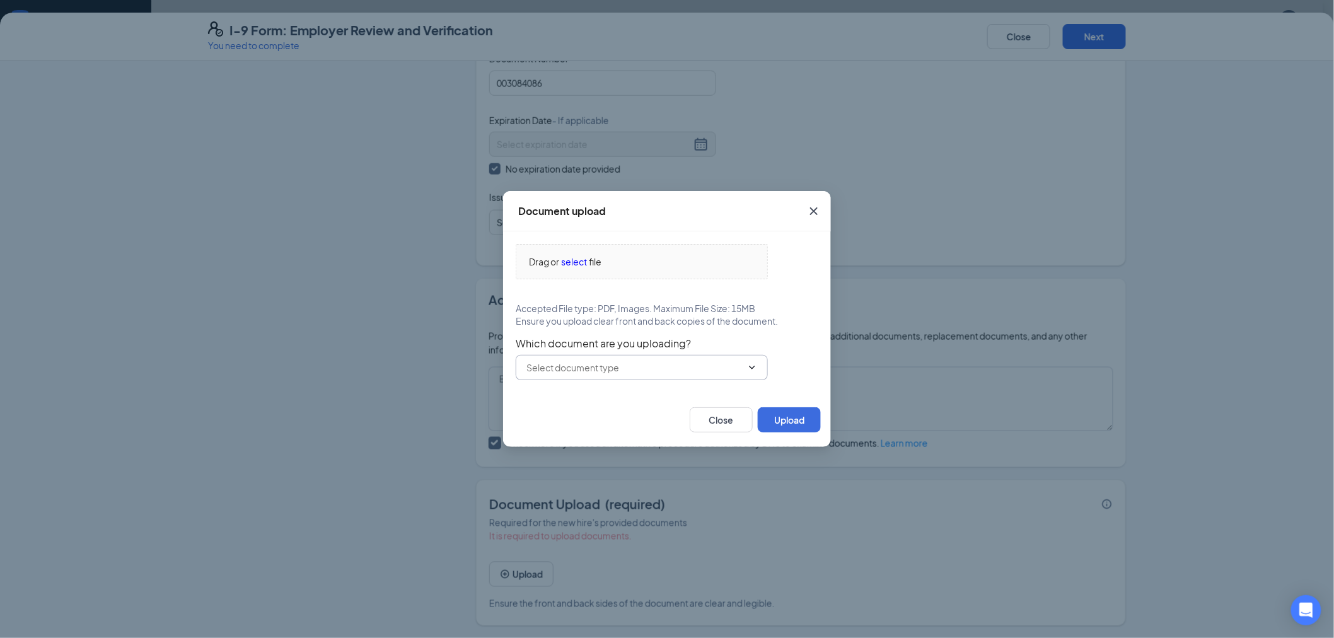
click at [626, 362] on input "text" at bounding box center [634, 367] width 216 height 14
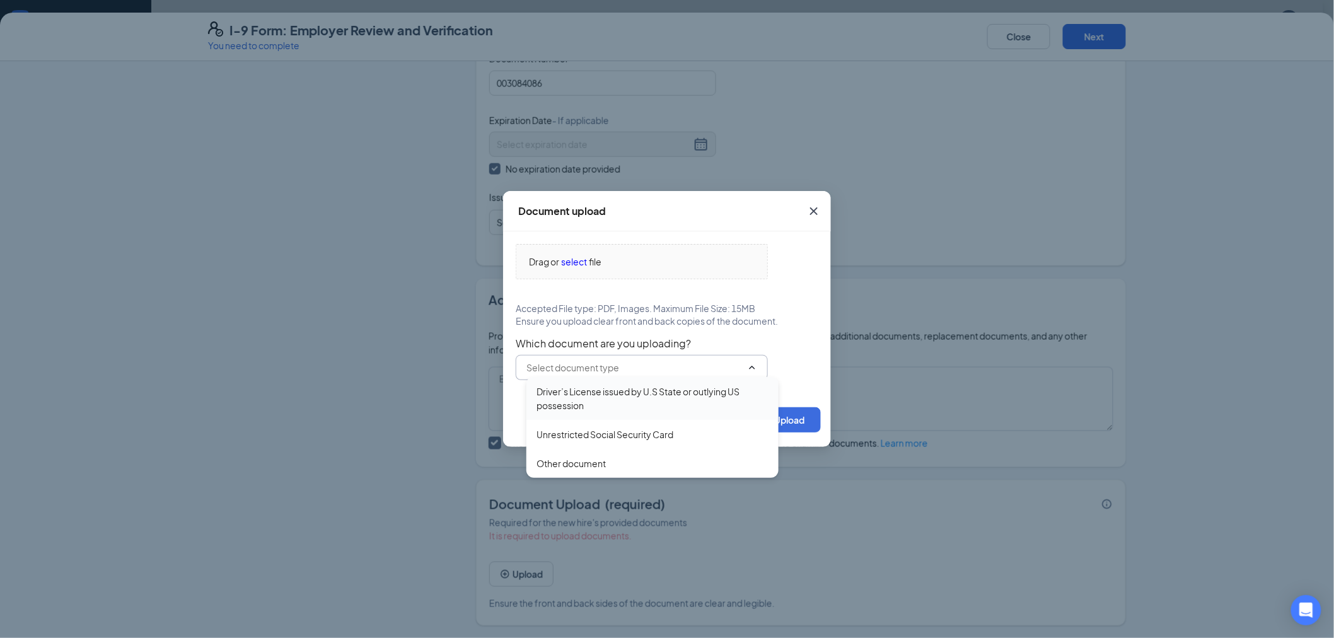
click at [609, 401] on div "Driver’s License issued by U.S State or outlying US possession" at bounding box center [652, 398] width 232 height 28
type input "Driver’s License issued by U.S State or outlying US possession"
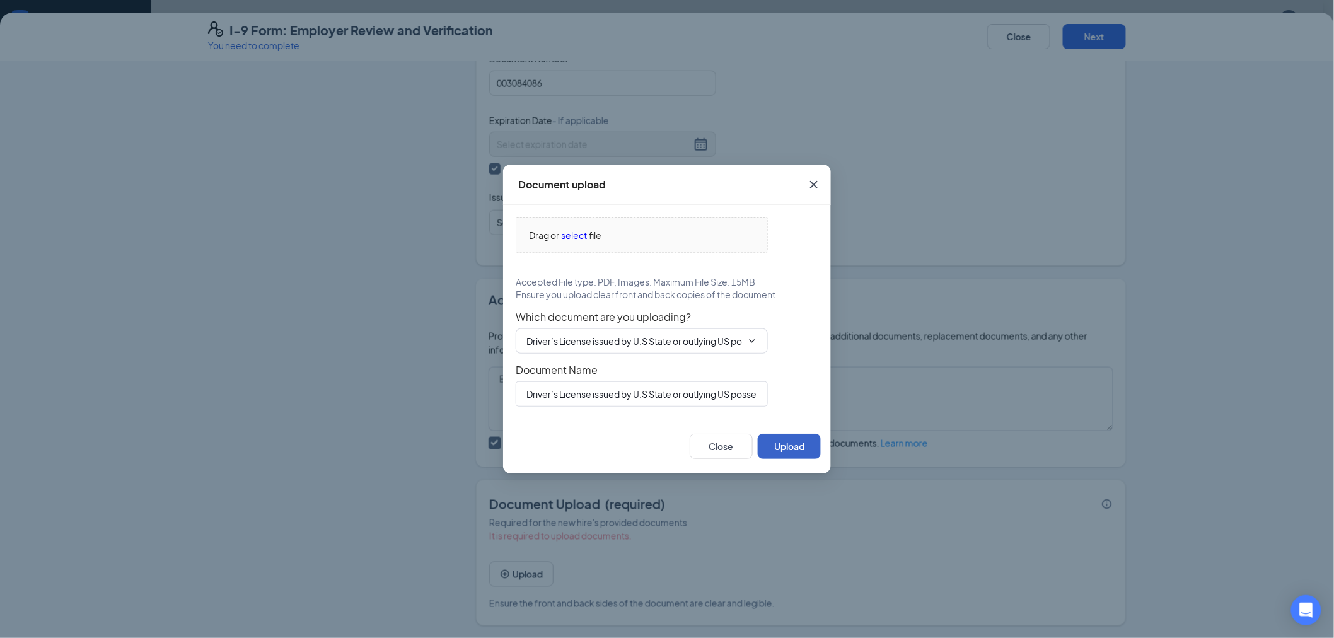
click at [796, 441] on button "Upload" at bounding box center [789, 446] width 63 height 25
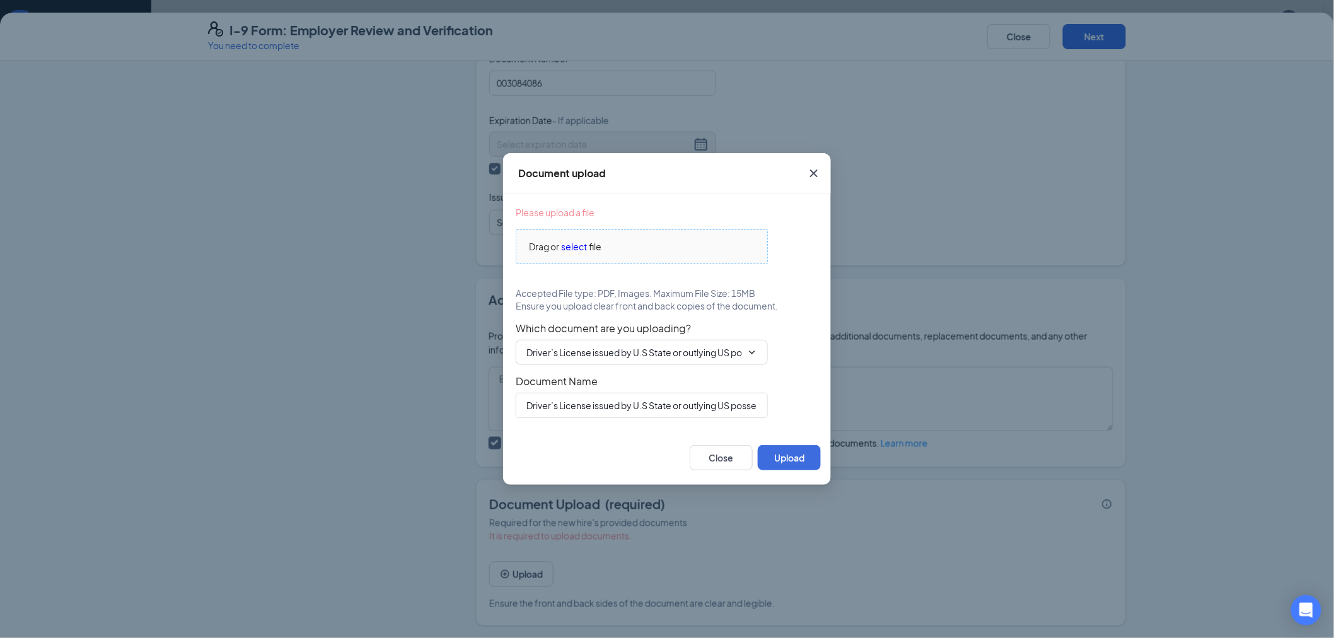
click at [570, 248] on span "select" at bounding box center [574, 246] width 26 height 14
click at [568, 245] on span "select" at bounding box center [574, 246] width 26 height 14
click at [809, 184] on span "Close" at bounding box center [814, 173] width 34 height 34
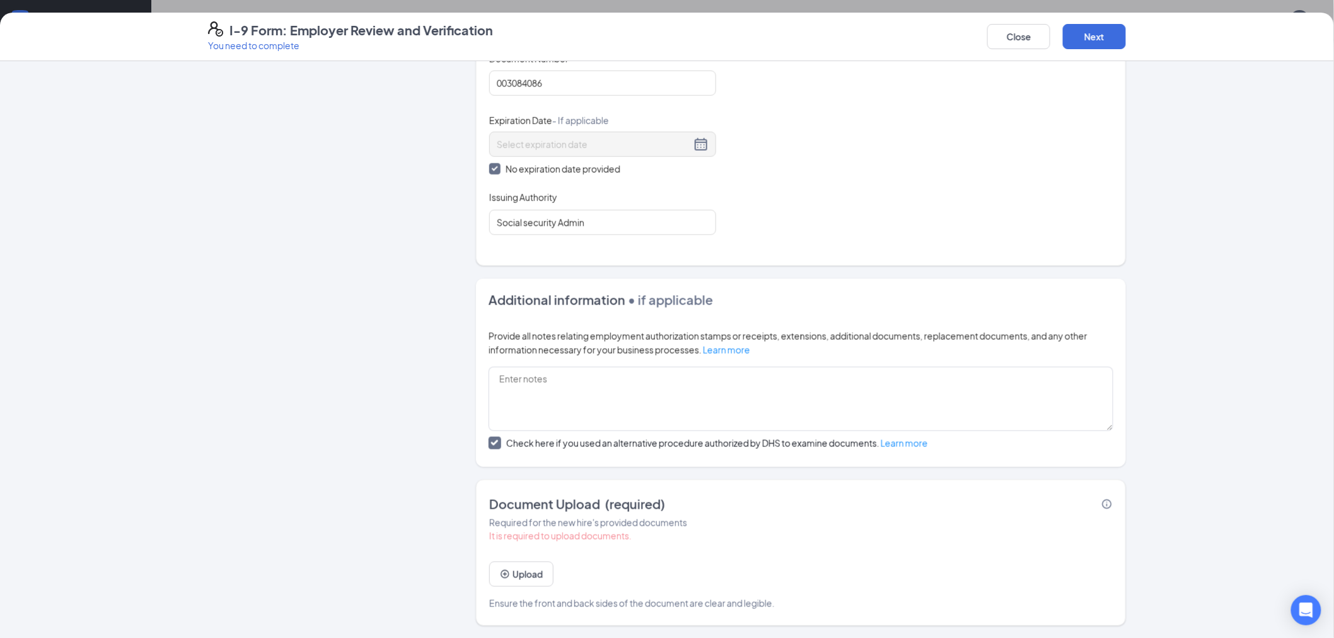
click at [1110, 503] on div "Document Upload (required) Required for the new hire's provided documents It is…" at bounding box center [801, 553] width 650 height 146
click at [512, 570] on button "Upload" at bounding box center [521, 574] width 64 height 25
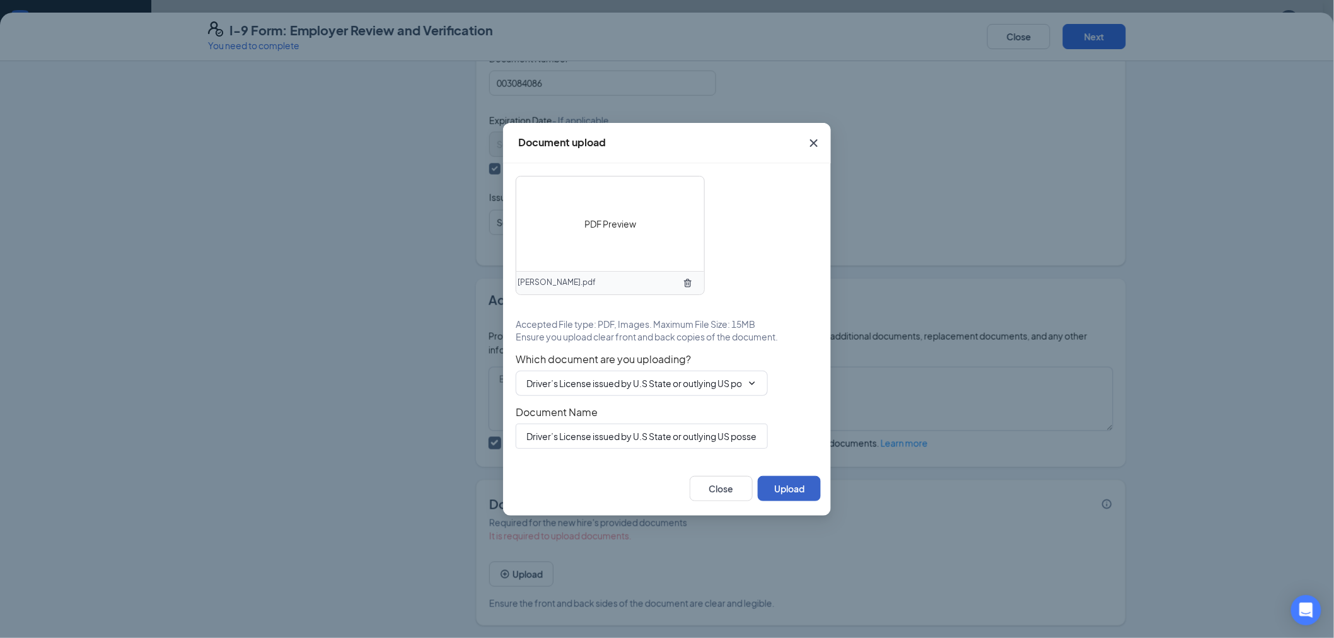
click at [789, 487] on button "Upload" at bounding box center [789, 488] width 63 height 25
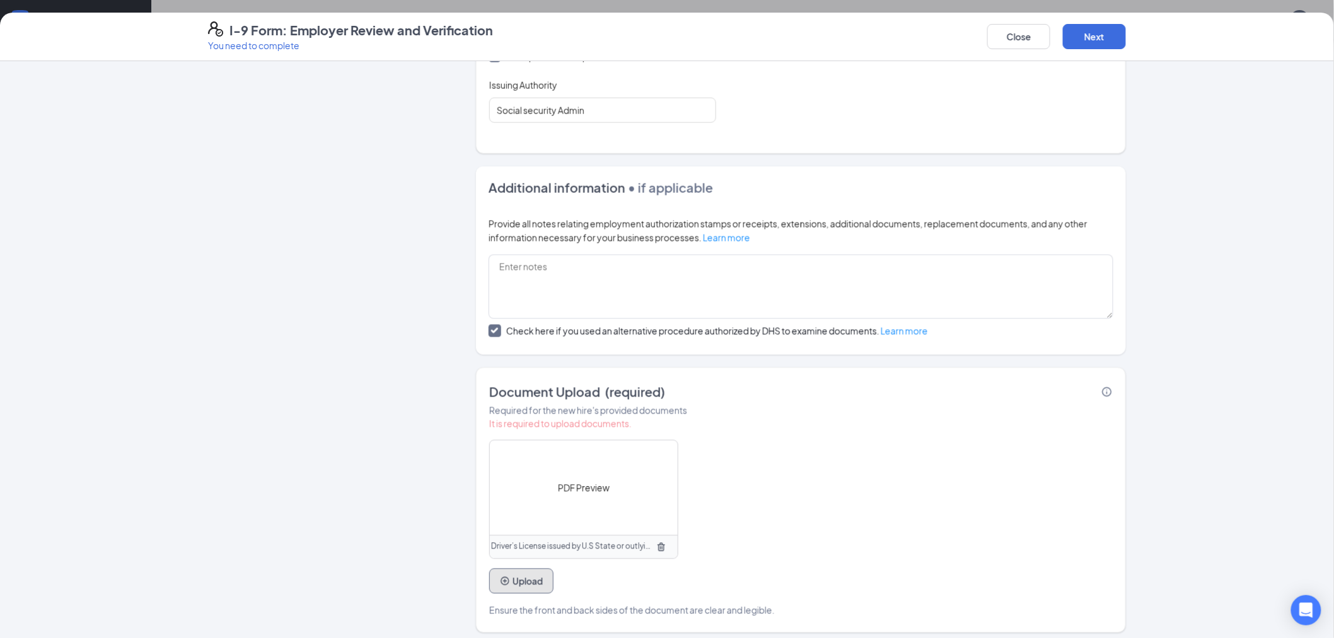
scroll to position [703, 0]
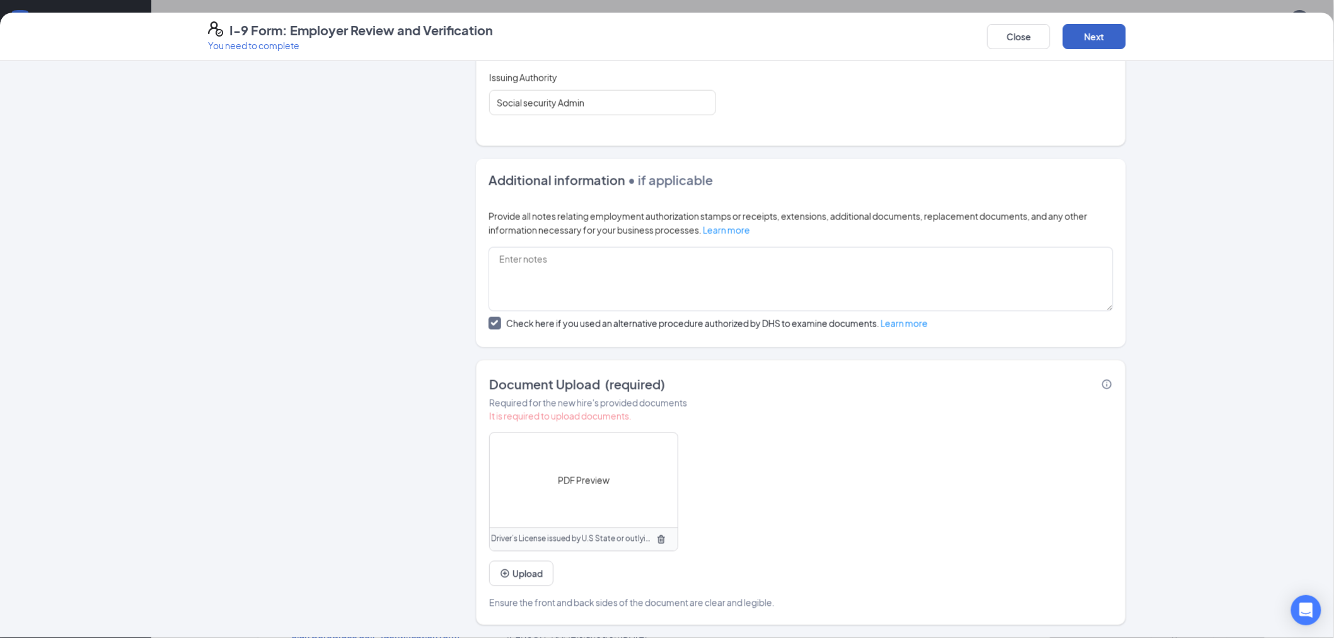
click at [1097, 38] on button "Next" at bounding box center [1094, 36] width 63 height 25
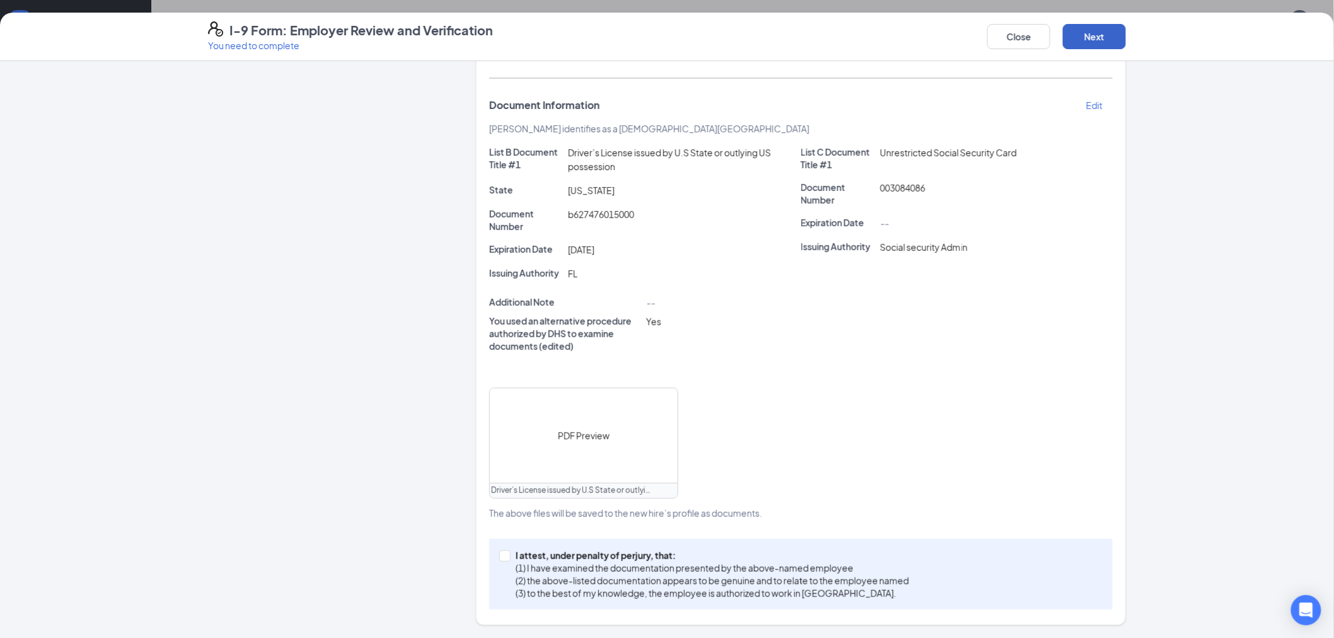
scroll to position [224, 0]
click at [499, 555] on input "I attest, under penalty of [PERSON_NAME], that: (1) I have examined the documen…" at bounding box center [503, 555] width 9 height 9
checkbox input "true"
click at [1093, 37] on button "Next" at bounding box center [1094, 36] width 63 height 25
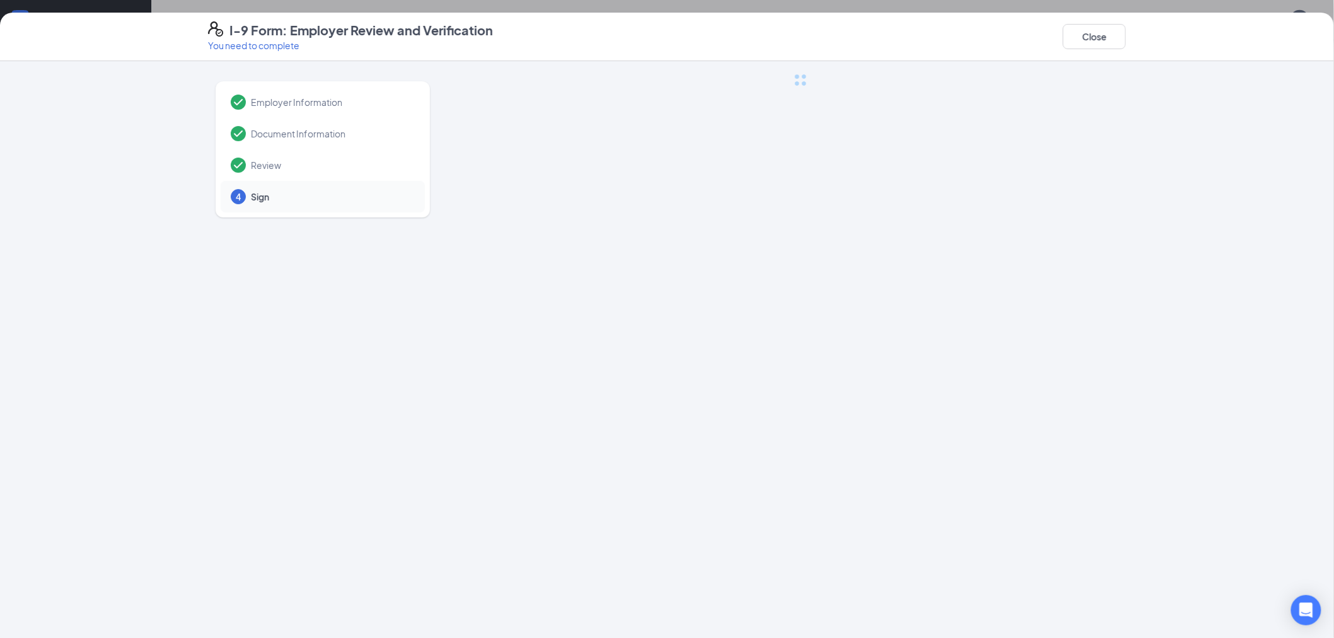
scroll to position [0, 0]
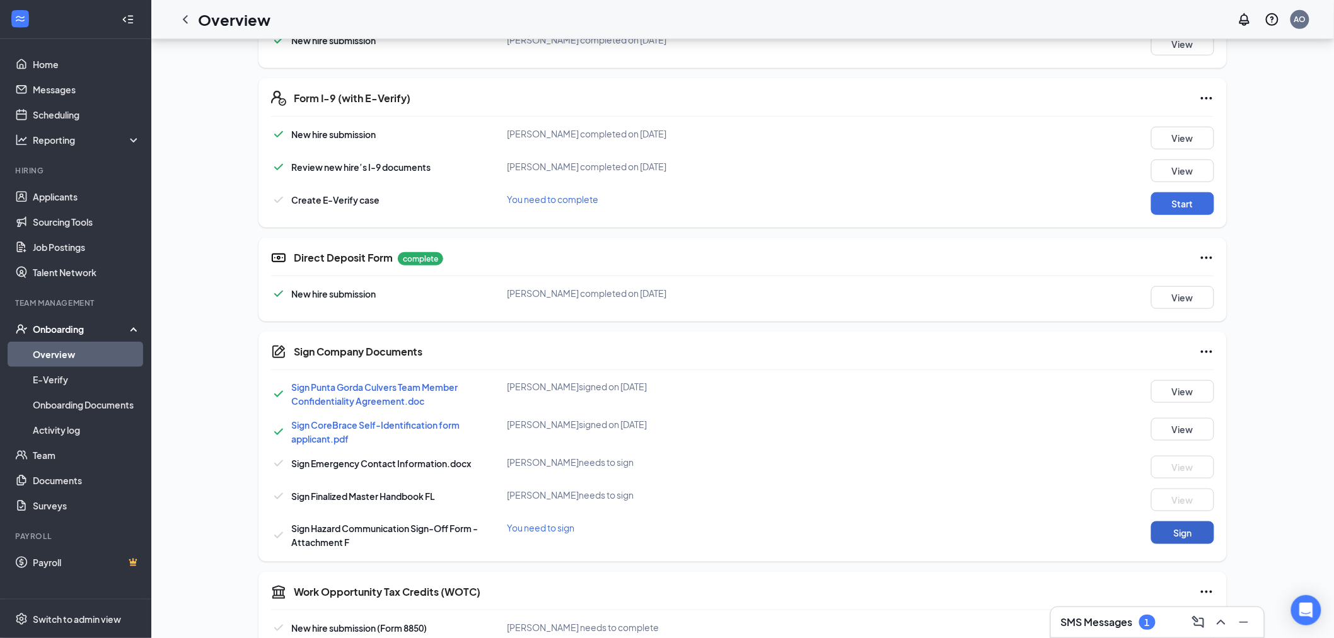
click at [1195, 538] on button "Sign" at bounding box center [1182, 532] width 63 height 23
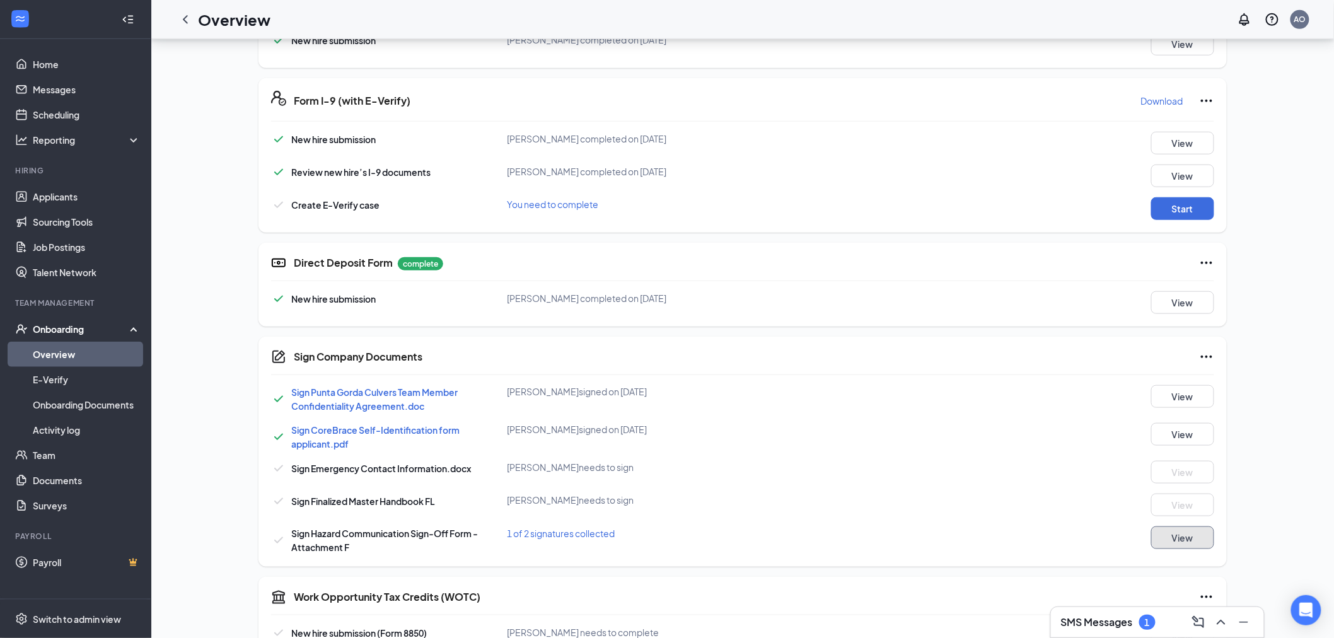
scroll to position [387, 0]
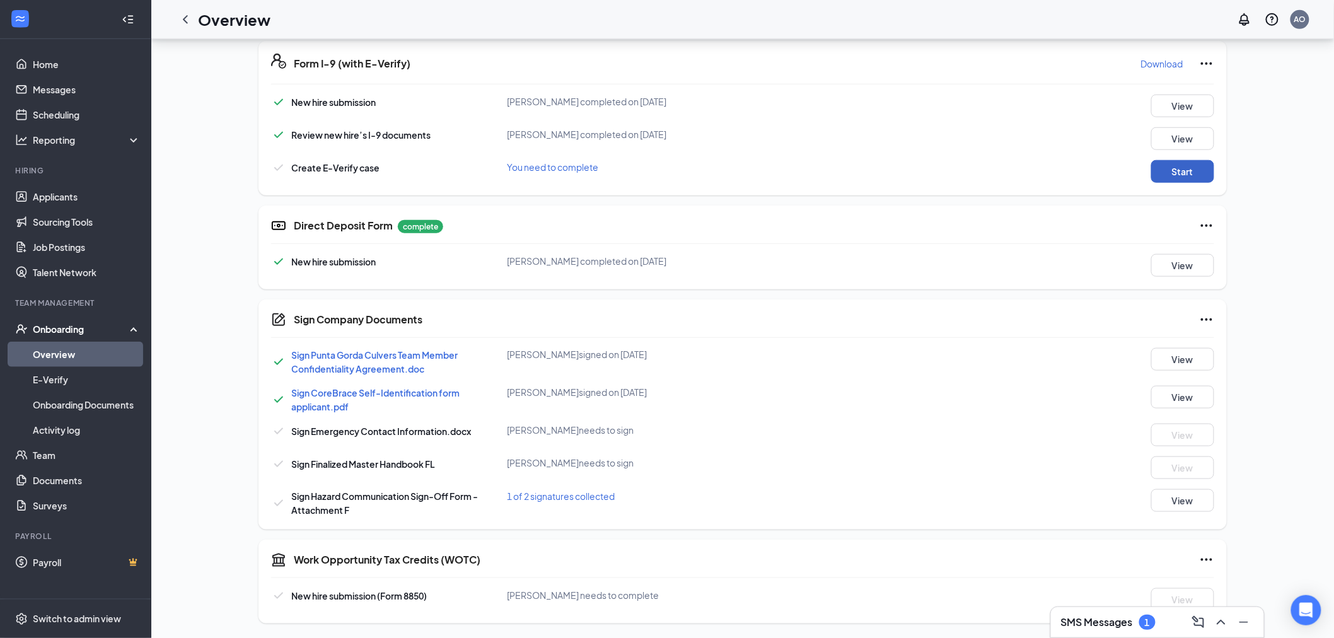
click at [1185, 168] on button "Start" at bounding box center [1182, 171] width 63 height 23
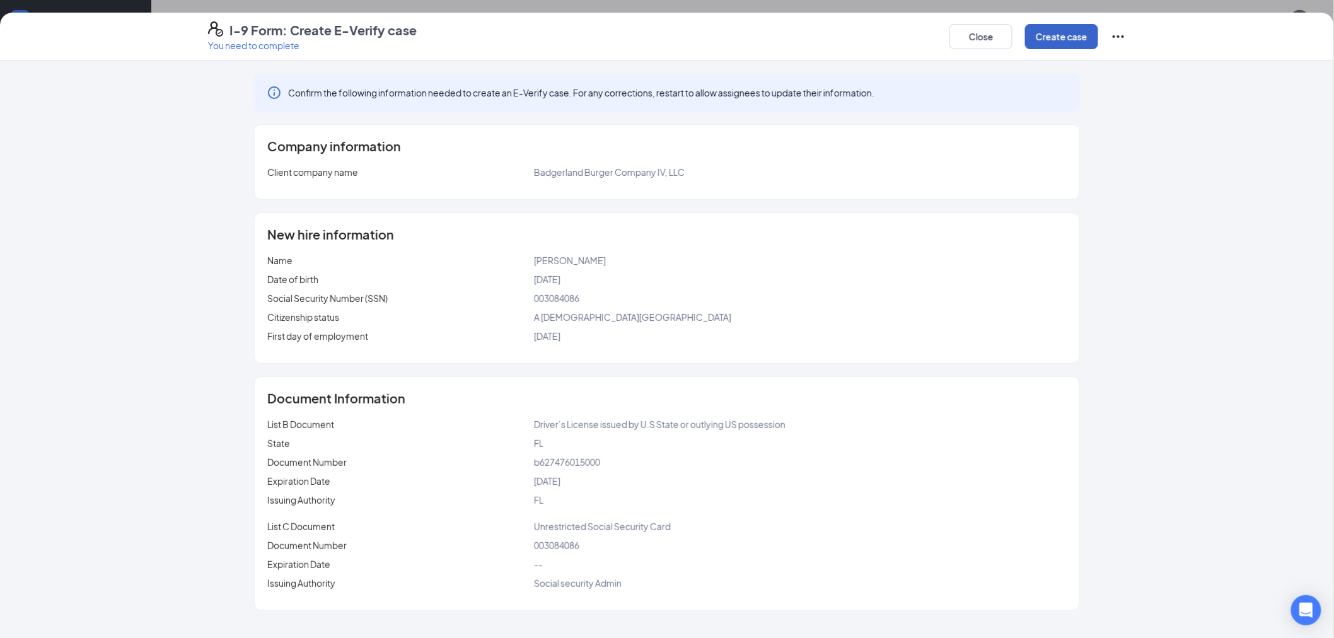
click at [1048, 37] on button "Create case" at bounding box center [1061, 36] width 73 height 25
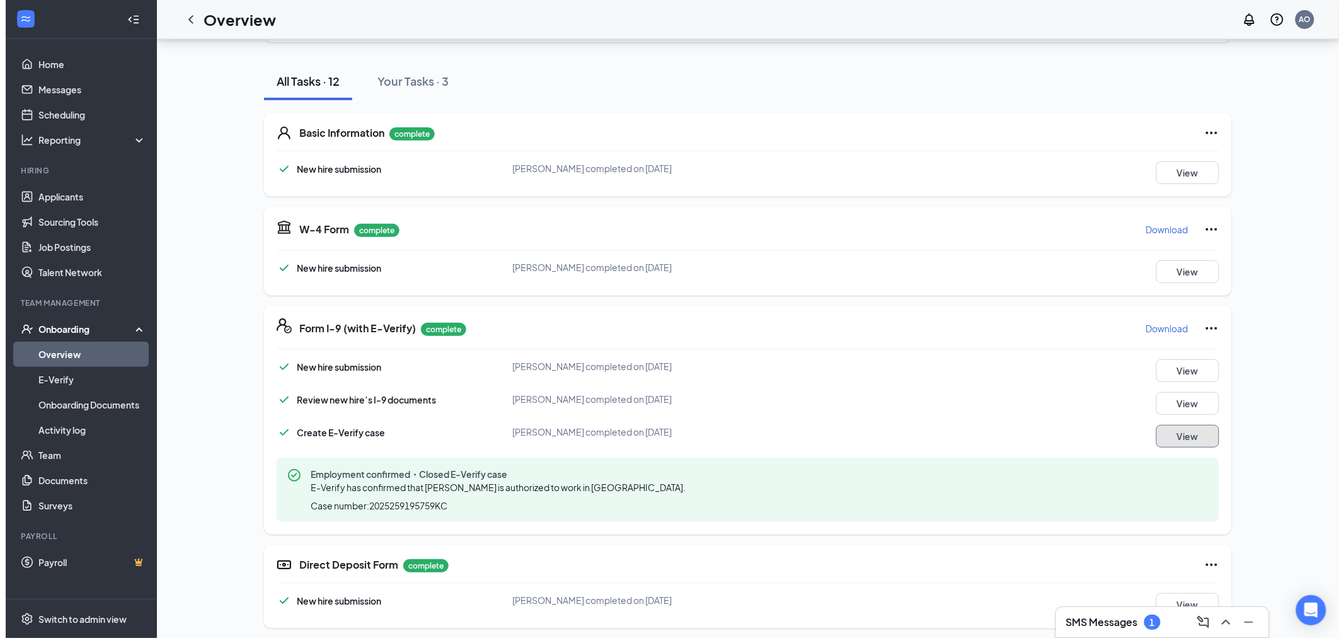
scroll to position [0, 0]
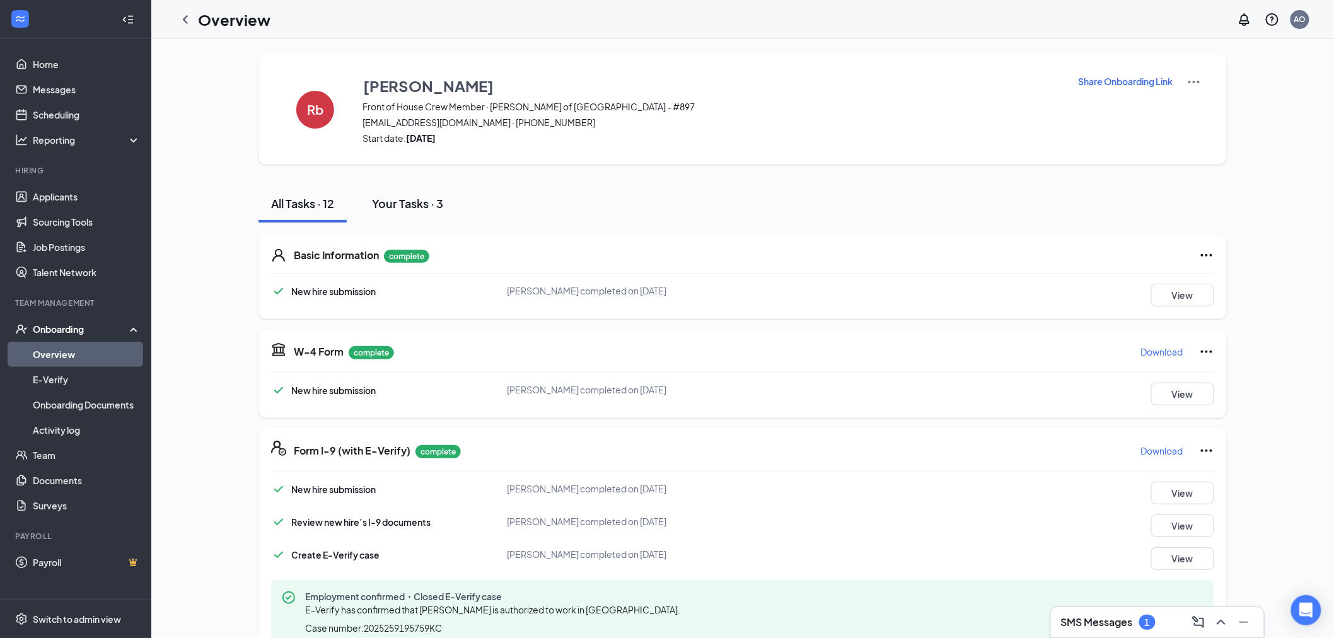
click at [426, 200] on div "Your Tasks · 3" at bounding box center [407, 203] width 71 height 16
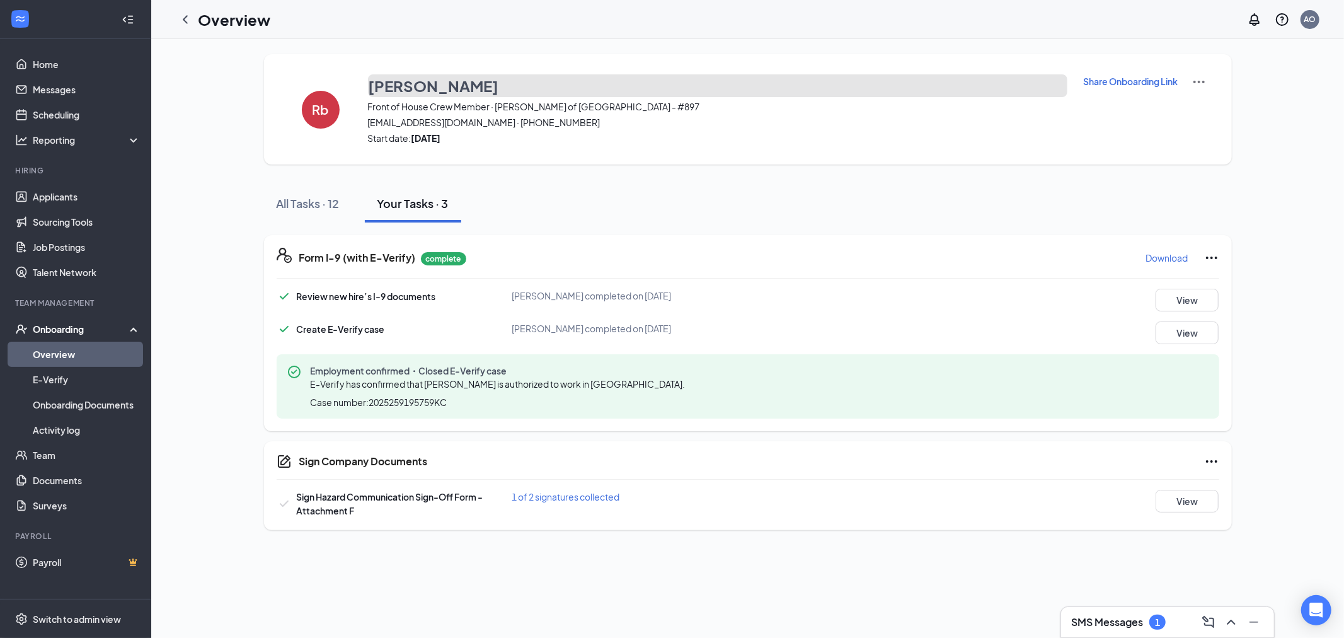
drag, startPoint x: 498, startPoint y: 84, endPoint x: 480, endPoint y: 84, distance: 18.3
click at [480, 84] on button "[PERSON_NAME]" at bounding box center [718, 85] width 700 height 23
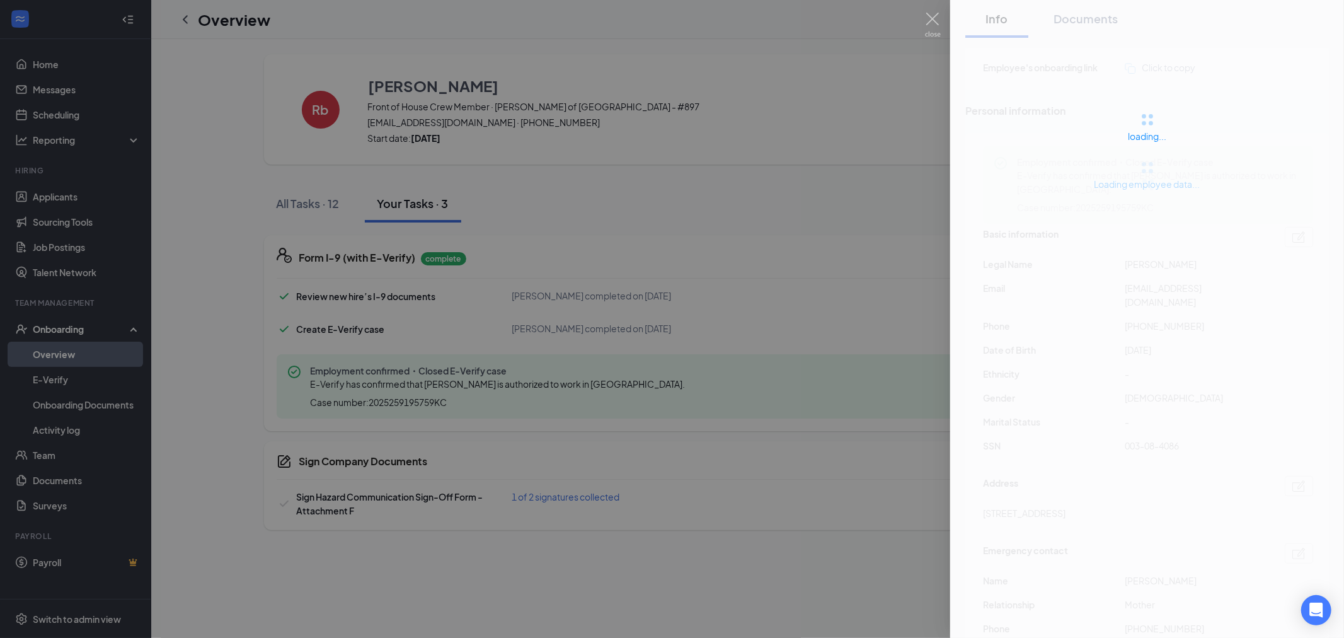
click at [485, 83] on div at bounding box center [672, 319] width 1344 height 638
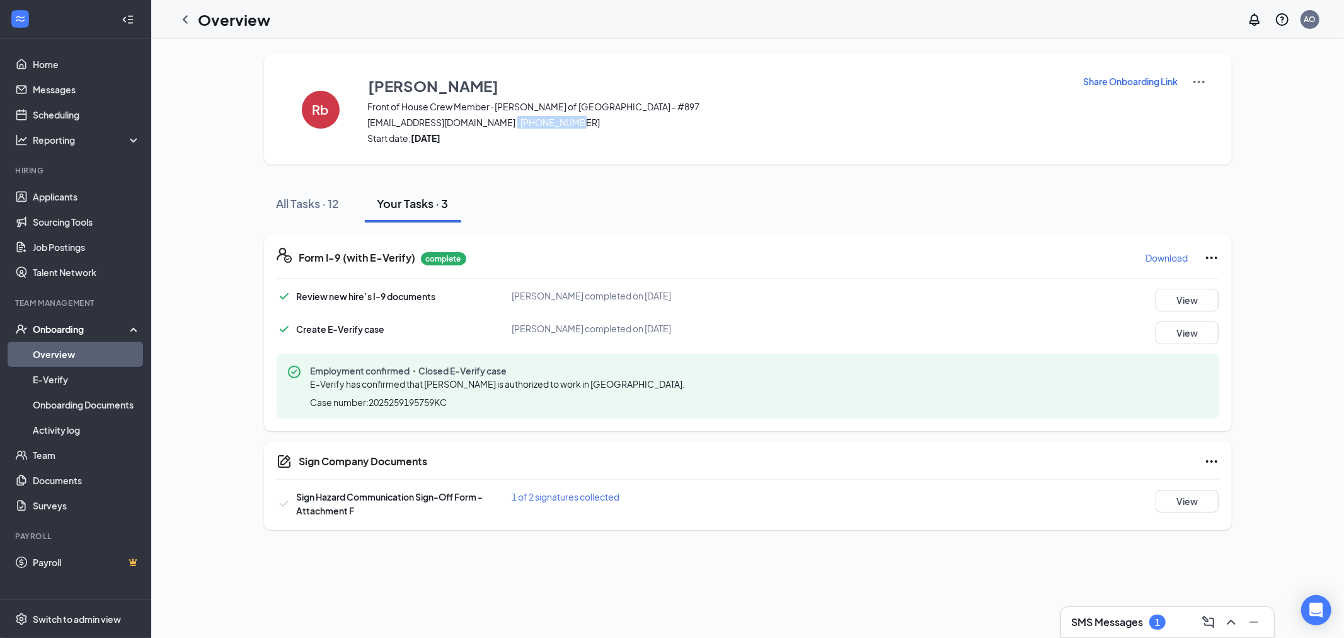
drag, startPoint x: 502, startPoint y: 125, endPoint x: 566, endPoint y: 120, distance: 64.5
click at [566, 120] on span "[EMAIL_ADDRESS][DOMAIN_NAME] · [PHONE_NUMBER]" at bounding box center [718, 122] width 700 height 13
copy span "603) 403-0051"
drag, startPoint x: 366, startPoint y: 122, endPoint x: 490, endPoint y: 122, distance: 124.8
click at [490, 122] on div "Rb [PERSON_NAME] Front of House Crew Member · [PERSON_NAME] of [GEOGRAPHIC_DATA…" at bounding box center [748, 109] width 968 height 110
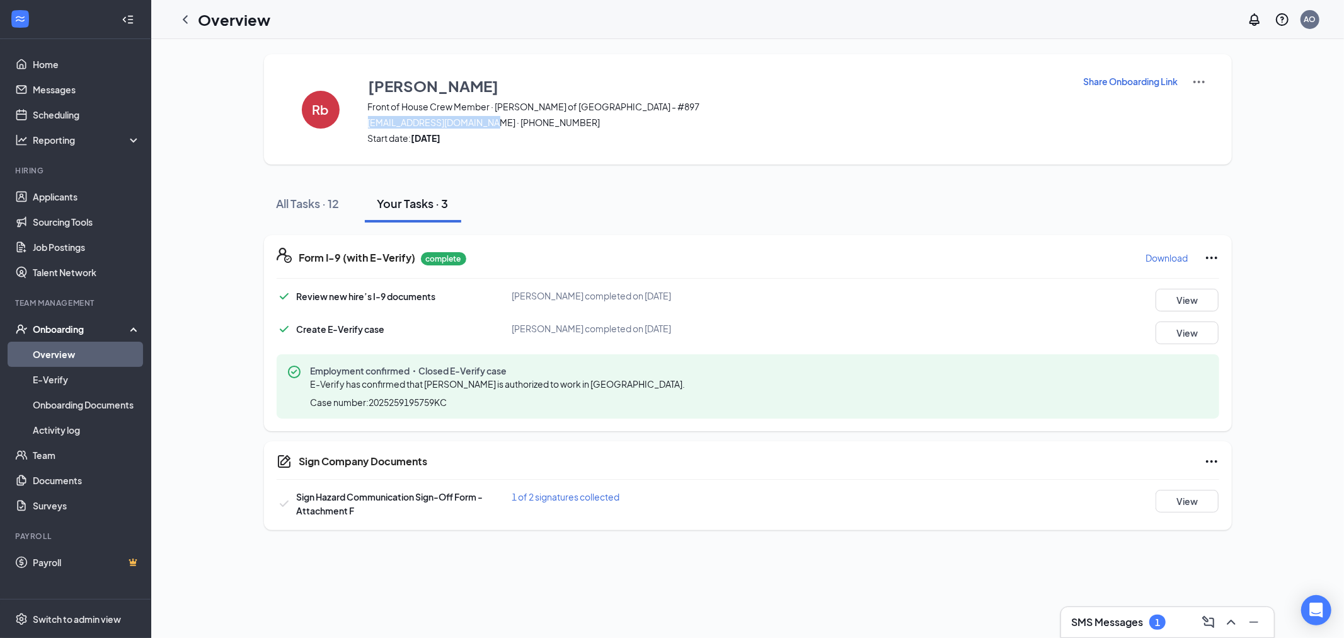
copy span "[EMAIL_ADDRESS][DOMAIN_NAME]"
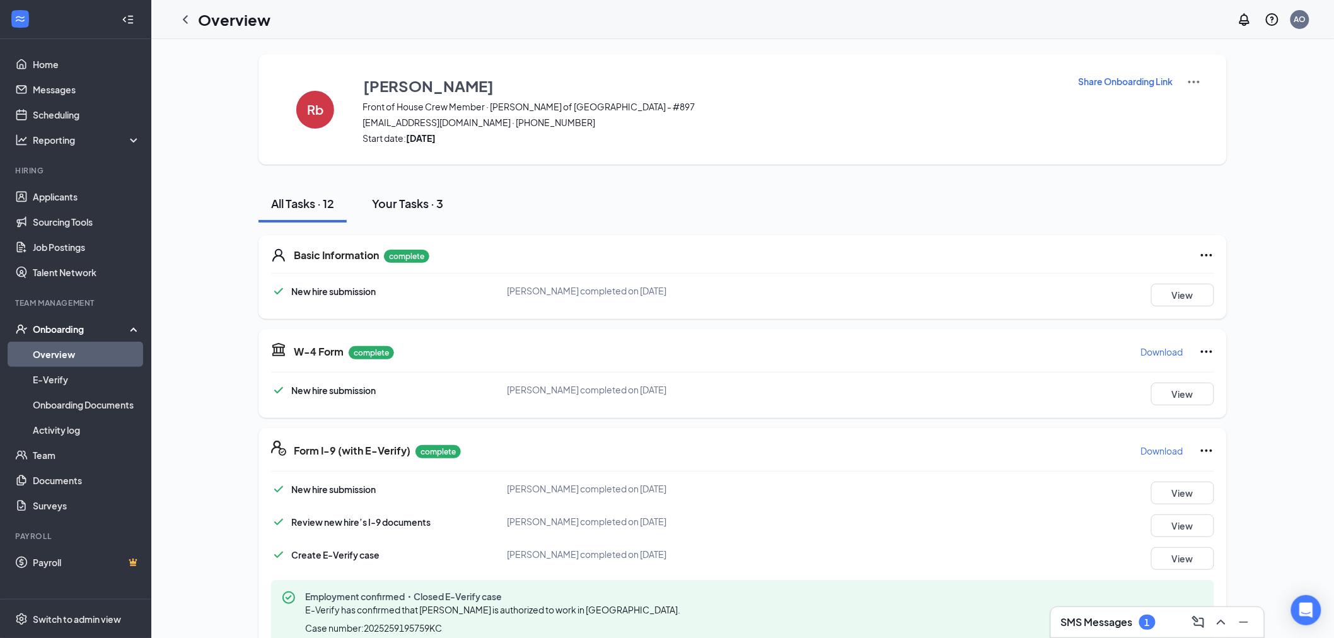
click at [374, 216] on button "Your Tasks · 3" at bounding box center [407, 204] width 96 height 38
